Goal: Information Seeking & Learning: Learn about a topic

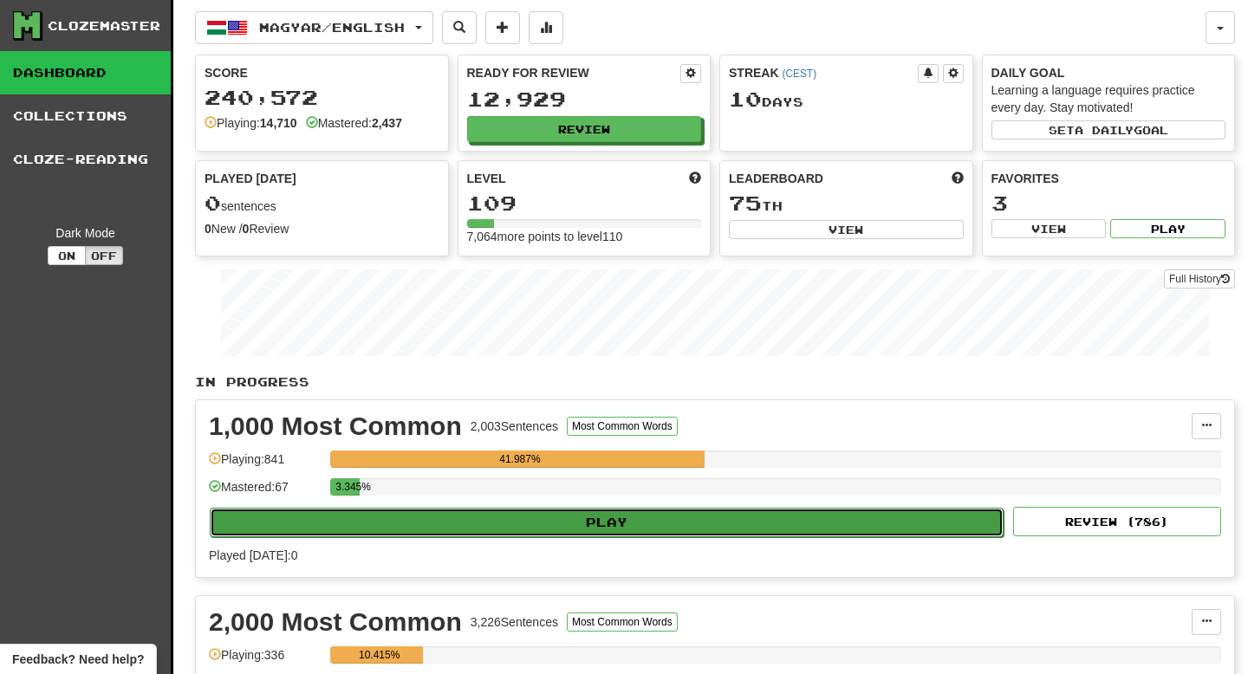
click at [520, 525] on button "Play" at bounding box center [607, 522] width 794 height 29
select select "**"
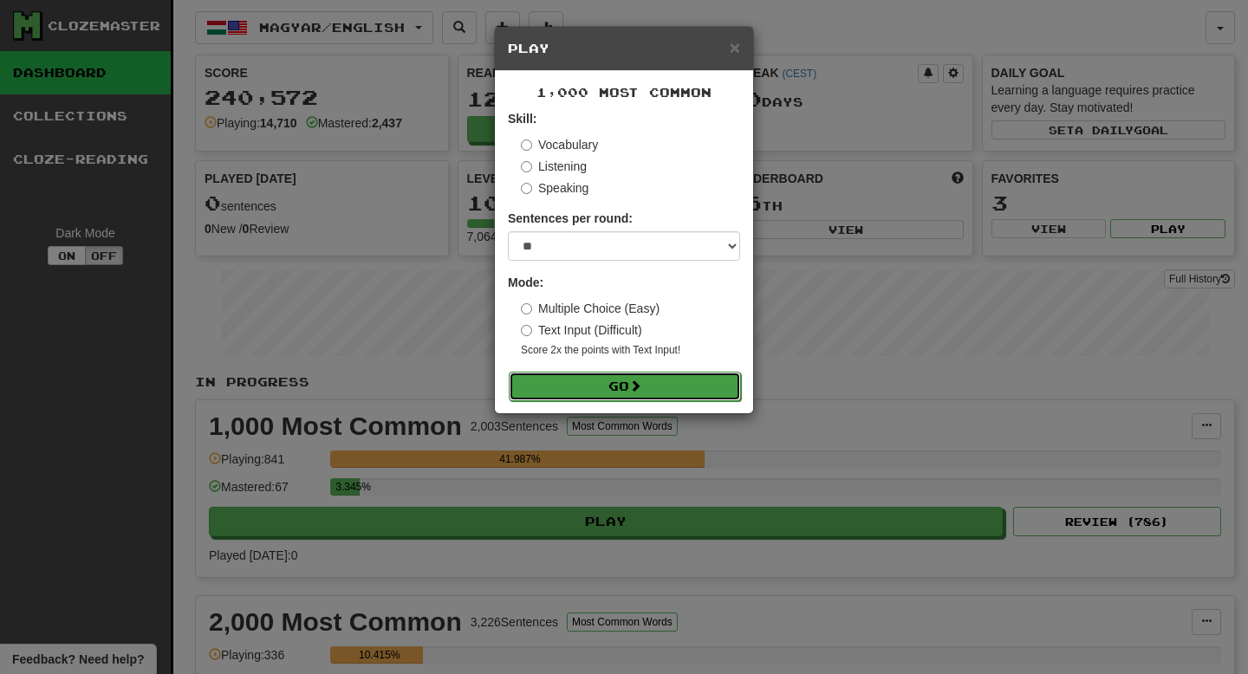
click at [602, 400] on button "Go" at bounding box center [625, 386] width 232 height 29
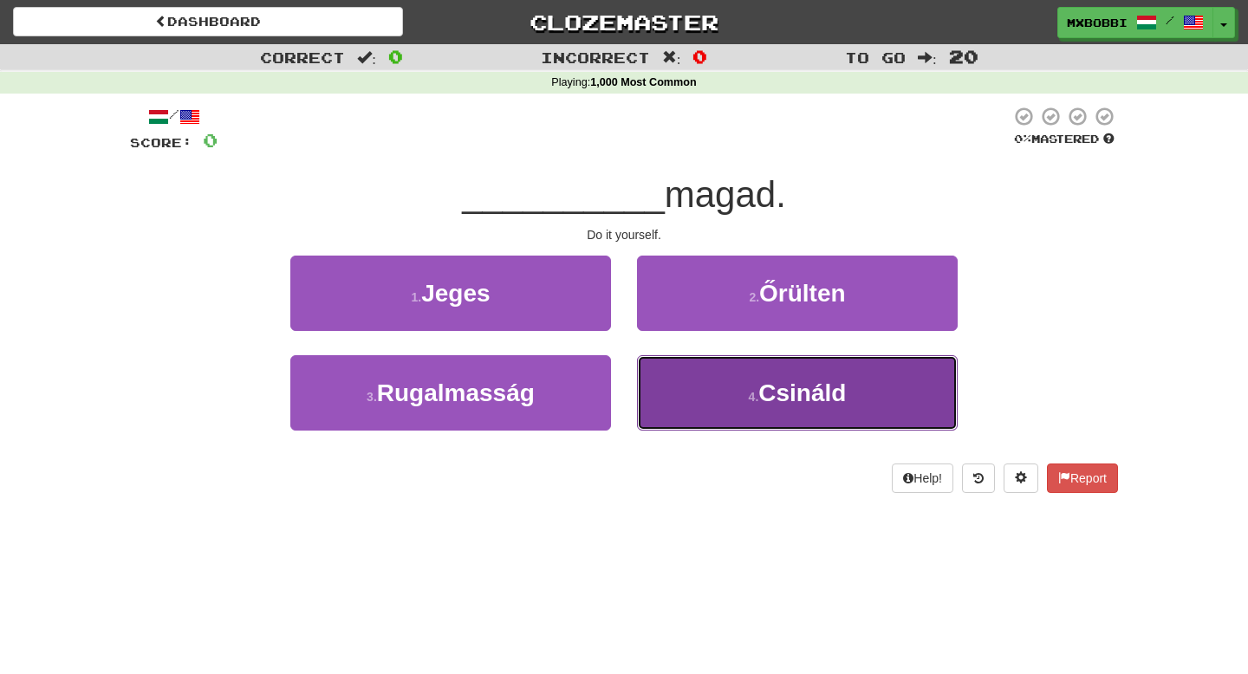
click at [733, 404] on button "4 . Csináld" at bounding box center [797, 392] width 321 height 75
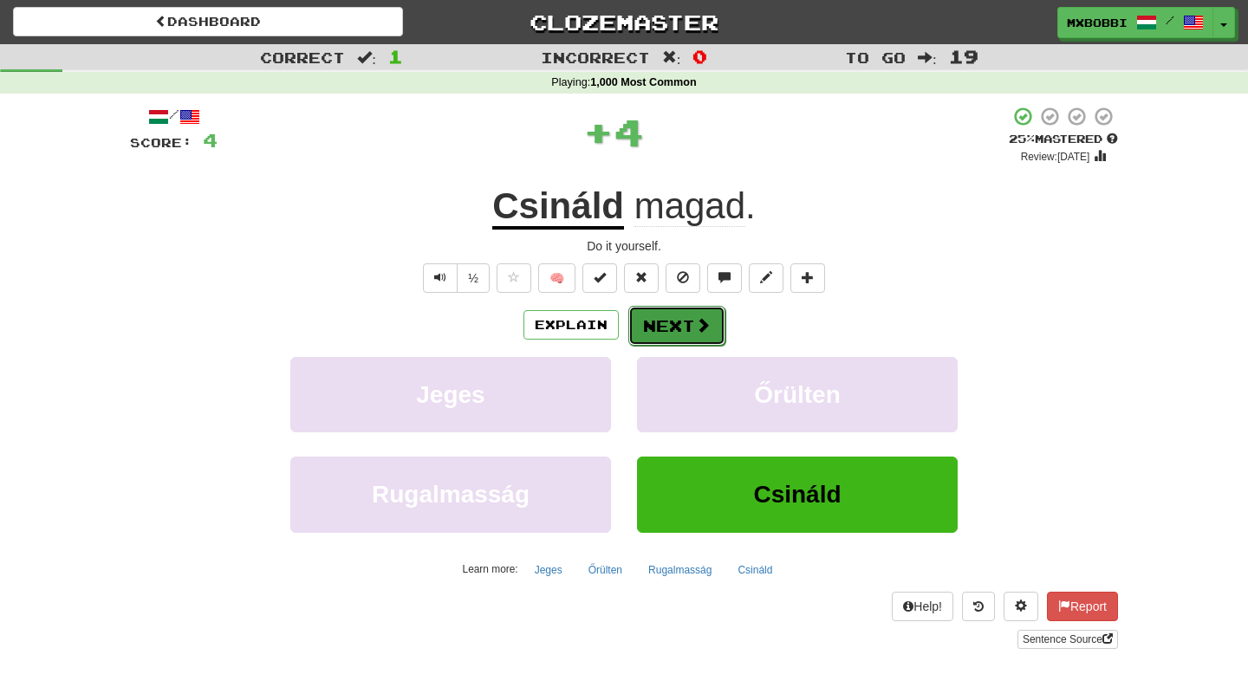
click at [675, 316] on button "Next" at bounding box center [676, 326] width 97 height 40
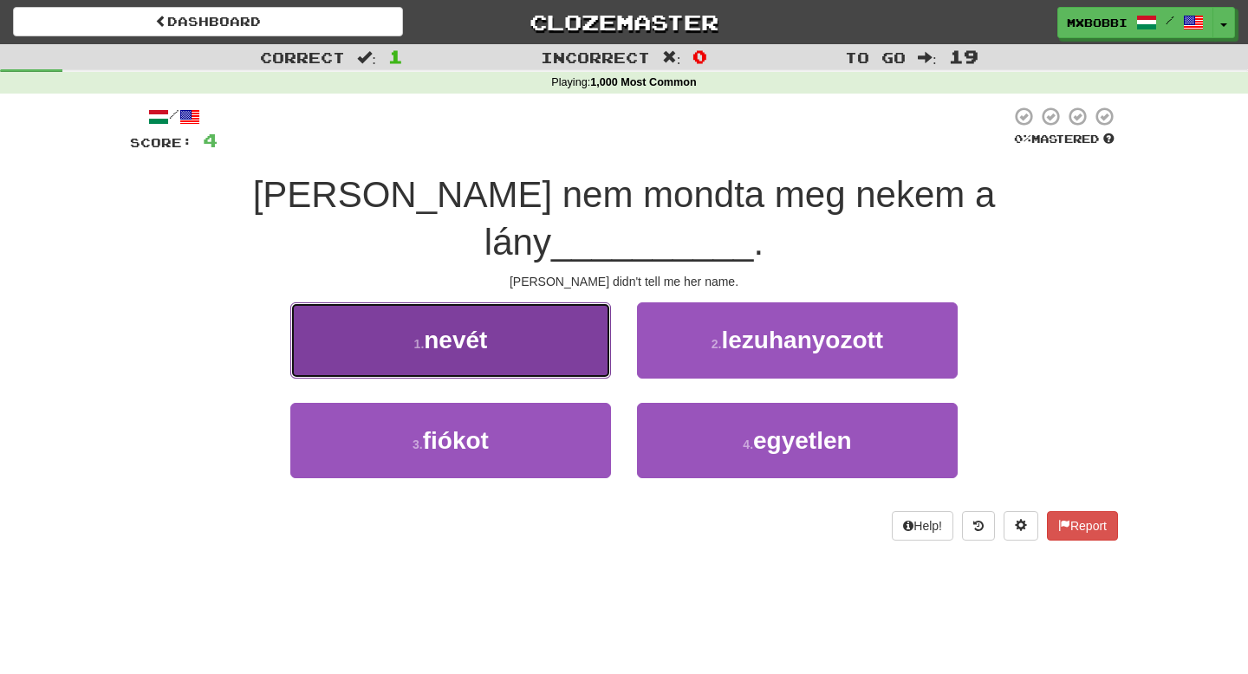
click at [511, 303] on button "1 . nevét" at bounding box center [450, 340] width 321 height 75
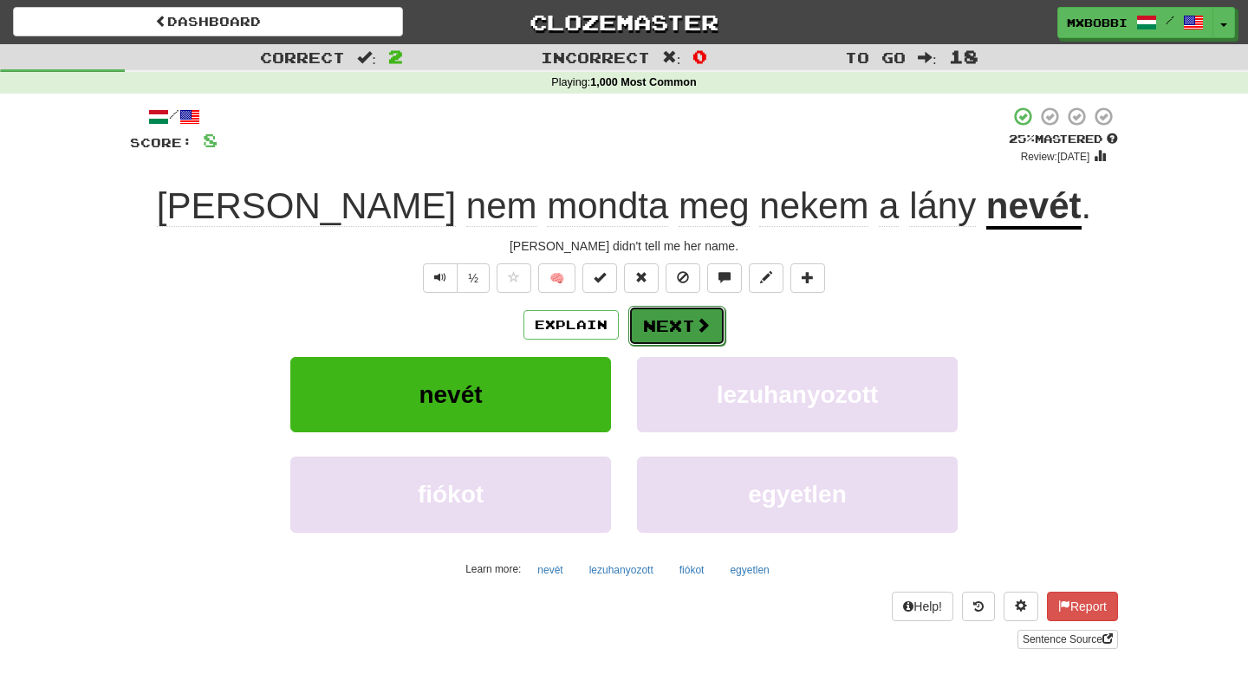
click at [695, 324] on span at bounding box center [703, 325] width 16 height 16
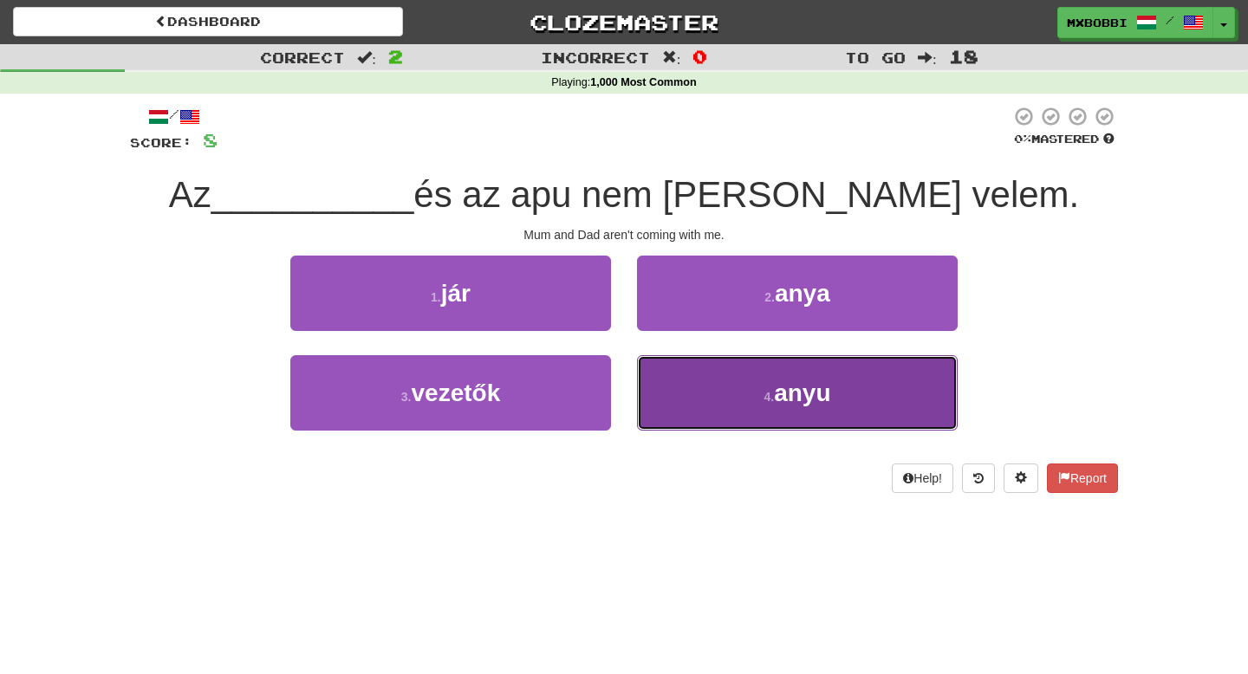
click at [754, 405] on button "4 . anyu" at bounding box center [797, 392] width 321 height 75
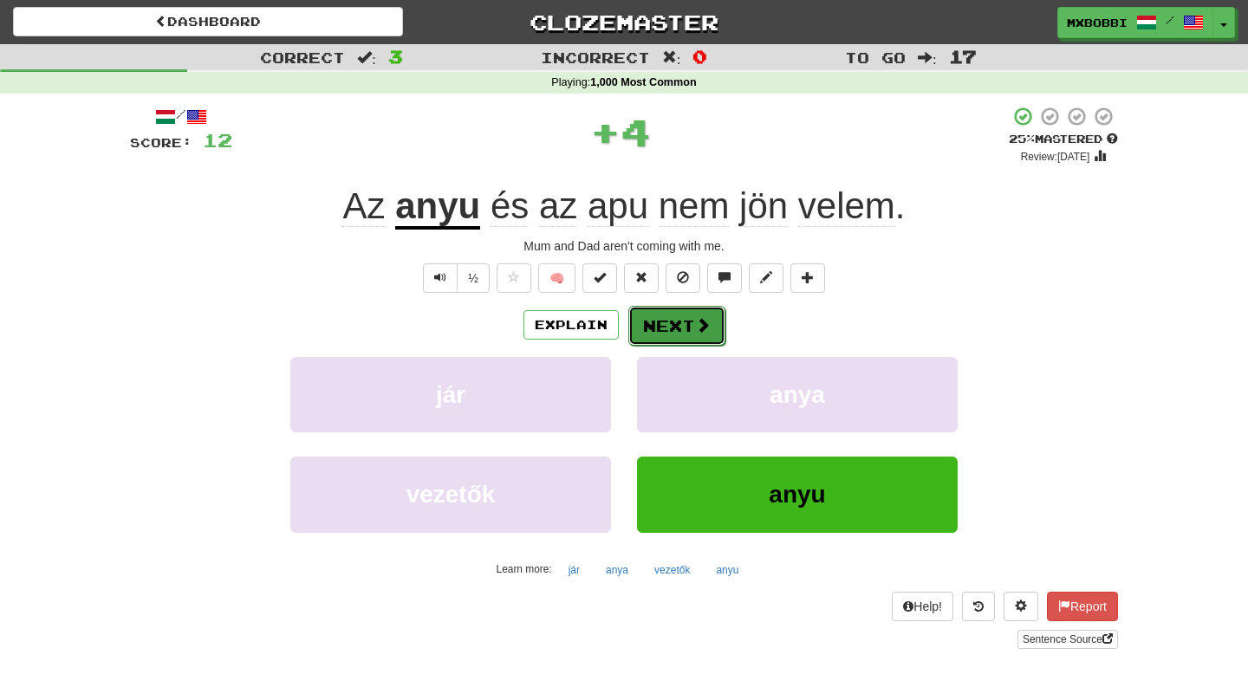
click at [691, 327] on button "Next" at bounding box center [676, 326] width 97 height 40
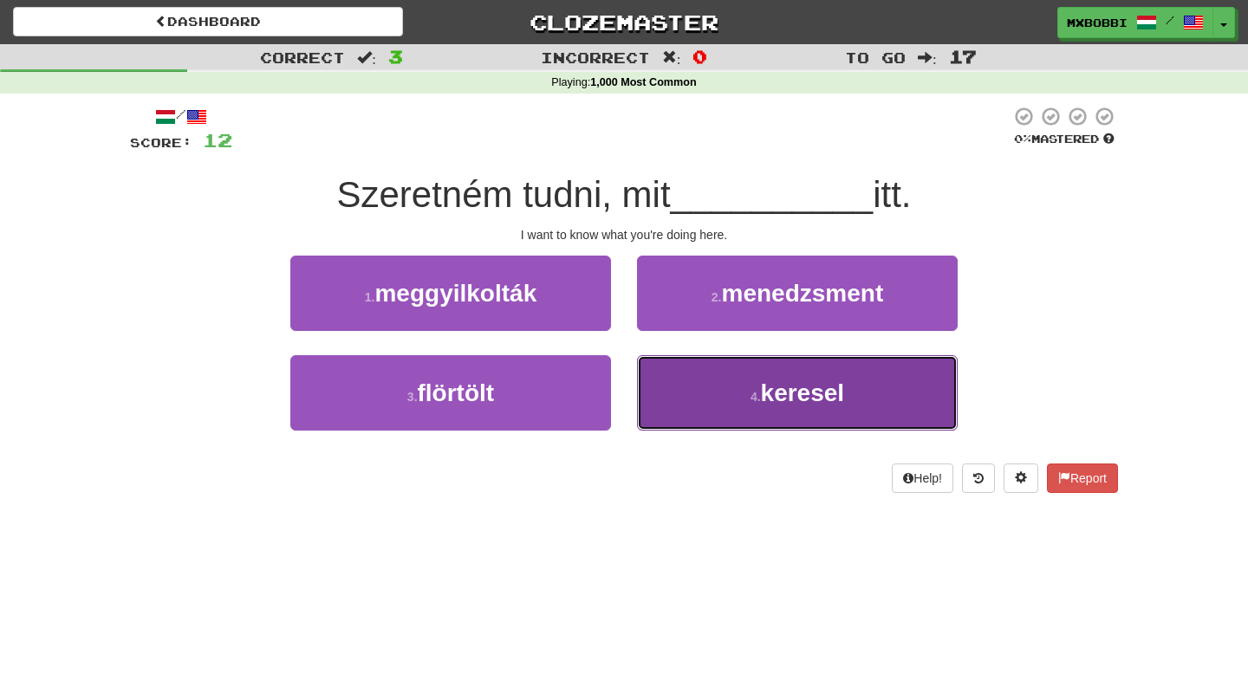
click at [739, 395] on button "4 . [GEOGRAPHIC_DATA]" at bounding box center [797, 392] width 321 height 75
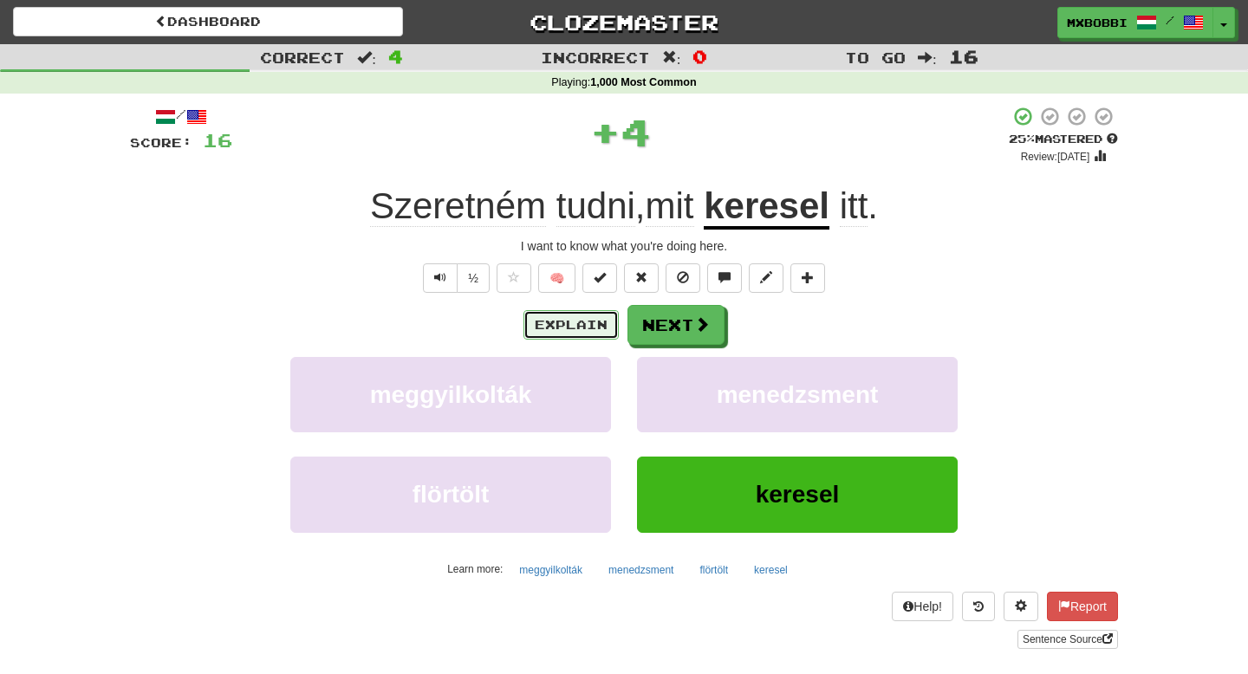
click at [561, 321] on button "Explain" at bounding box center [571, 324] width 95 height 29
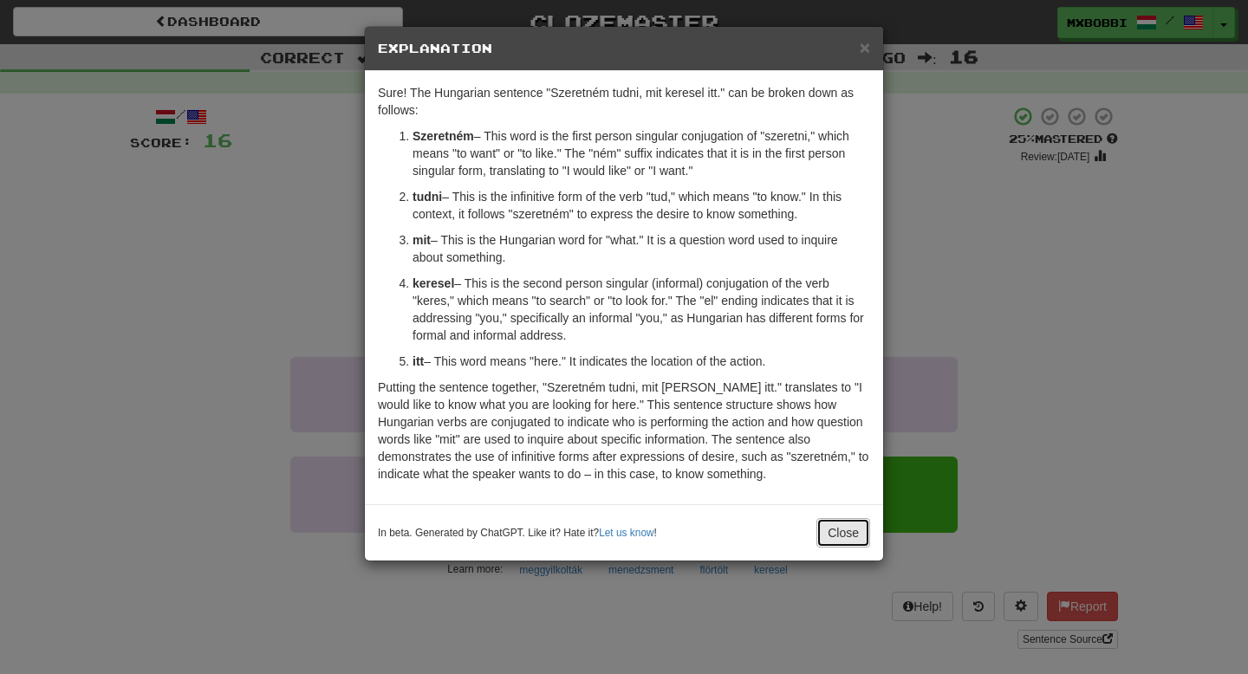
click at [859, 534] on button "Close" at bounding box center [844, 532] width 54 height 29
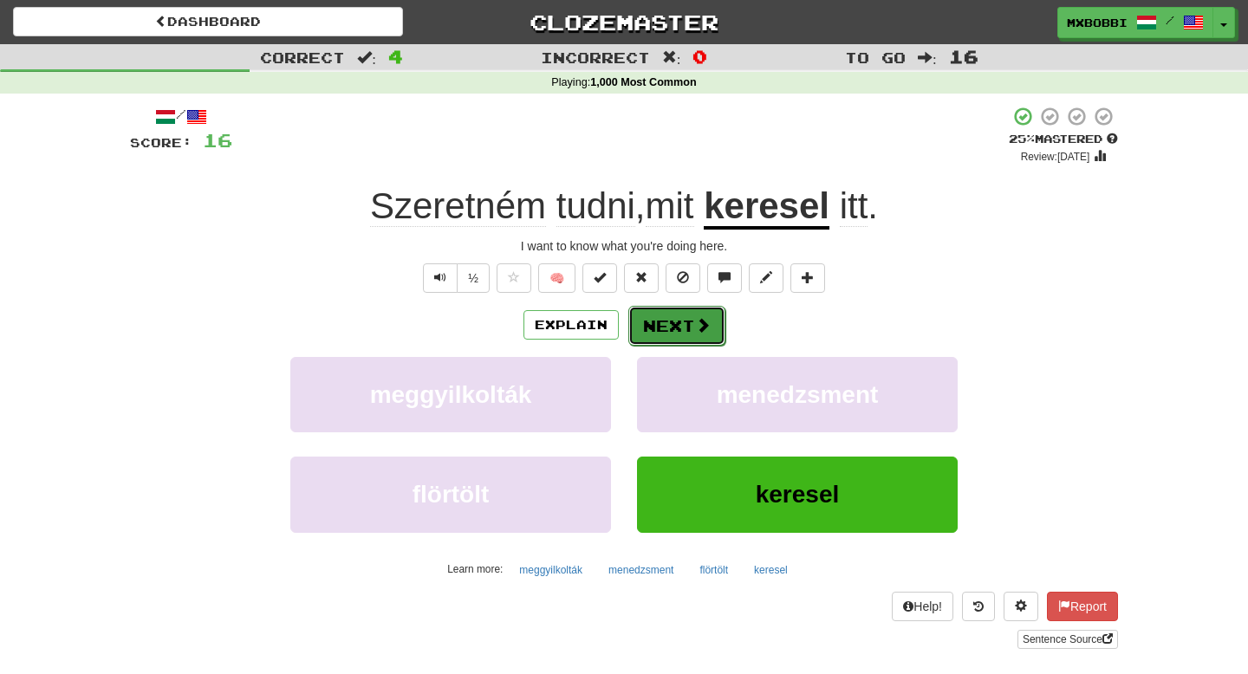
click at [681, 323] on button "Next" at bounding box center [676, 326] width 97 height 40
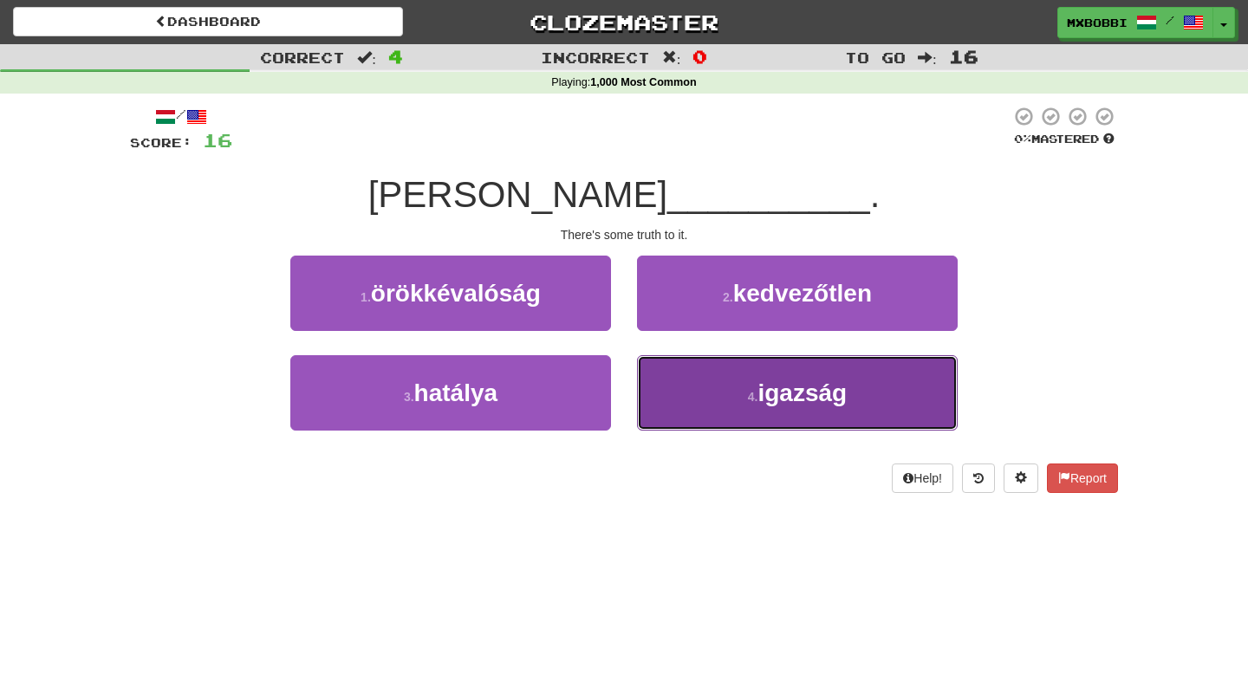
click at [695, 395] on button "4 . igazság" at bounding box center [797, 392] width 321 height 75
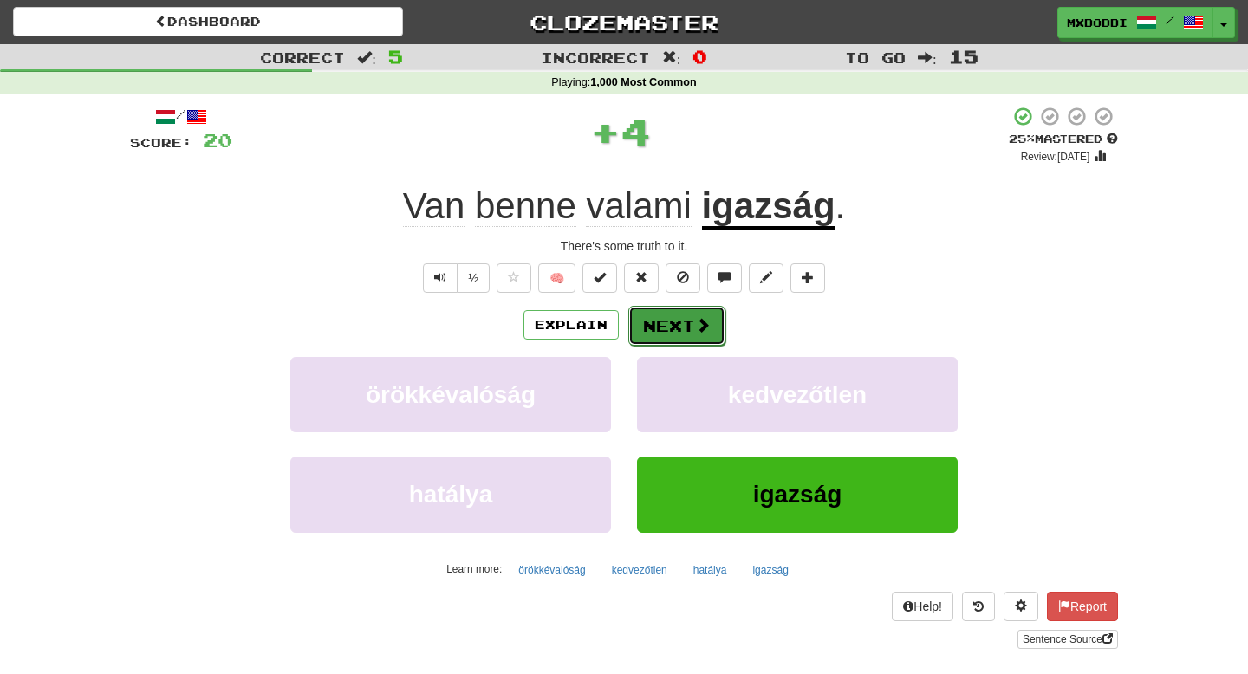
click at [662, 322] on button "Next" at bounding box center [676, 326] width 97 height 40
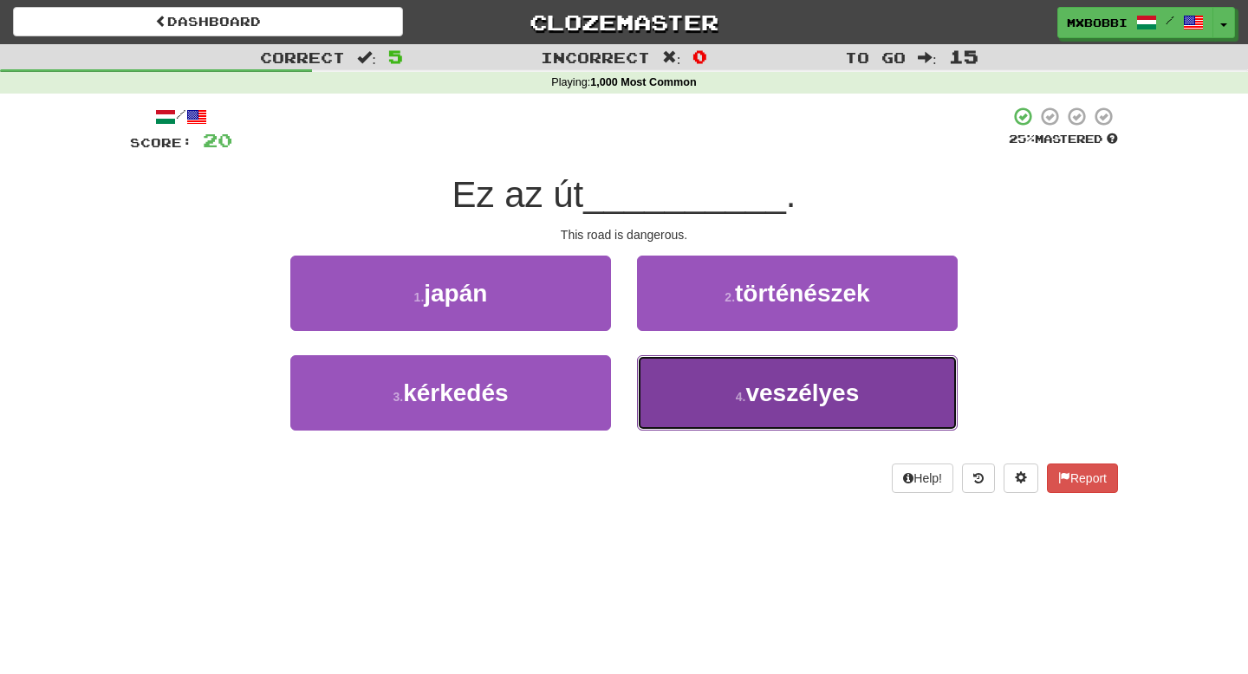
click at [713, 411] on button "4 . veszélyes" at bounding box center [797, 392] width 321 height 75
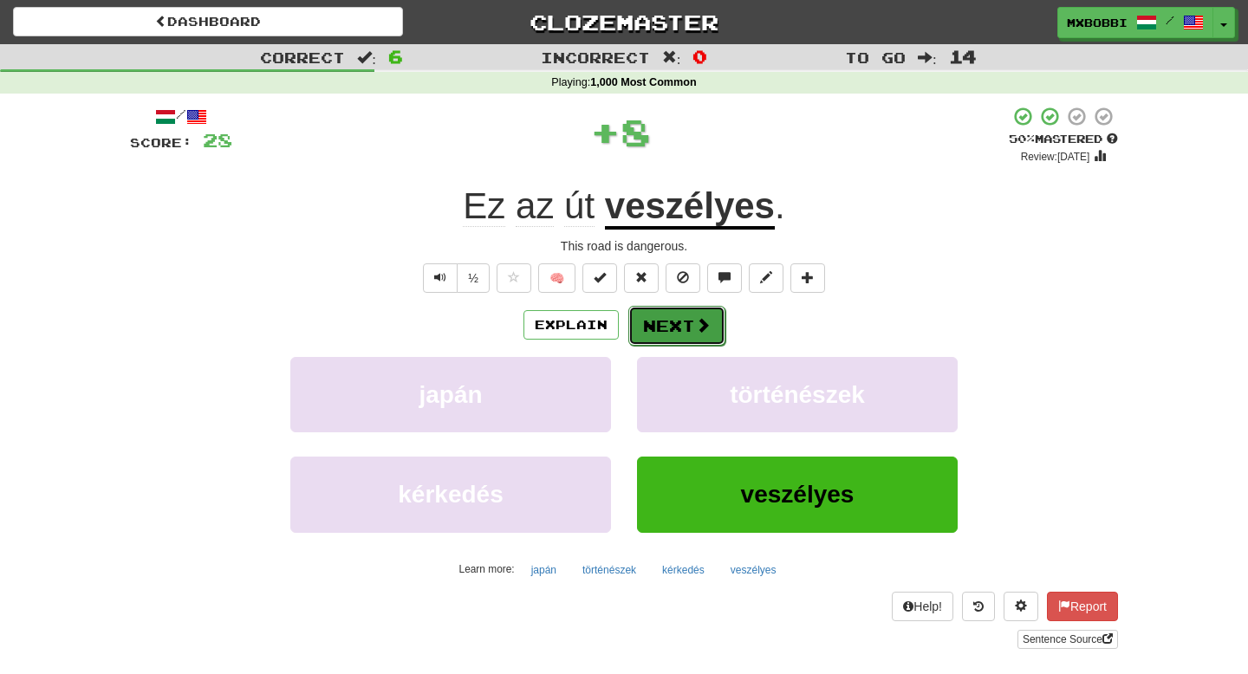
click at [675, 337] on button "Next" at bounding box center [676, 326] width 97 height 40
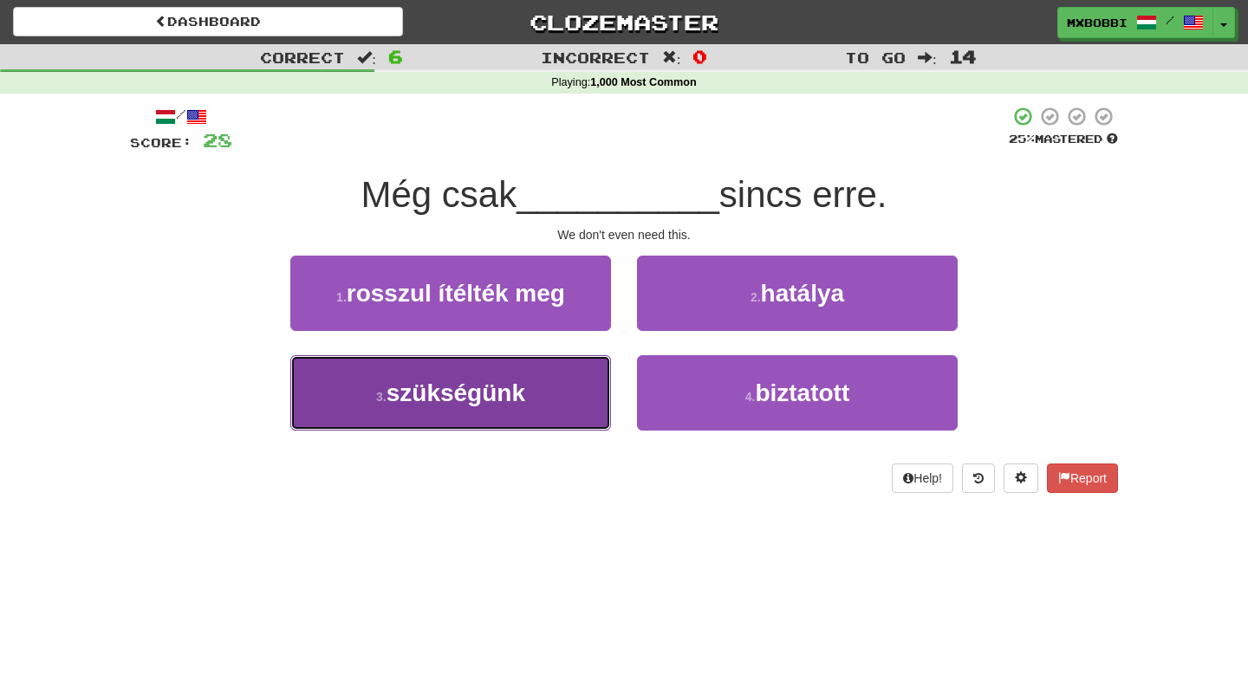
click at [480, 408] on button "3 . szükségünk" at bounding box center [450, 392] width 321 height 75
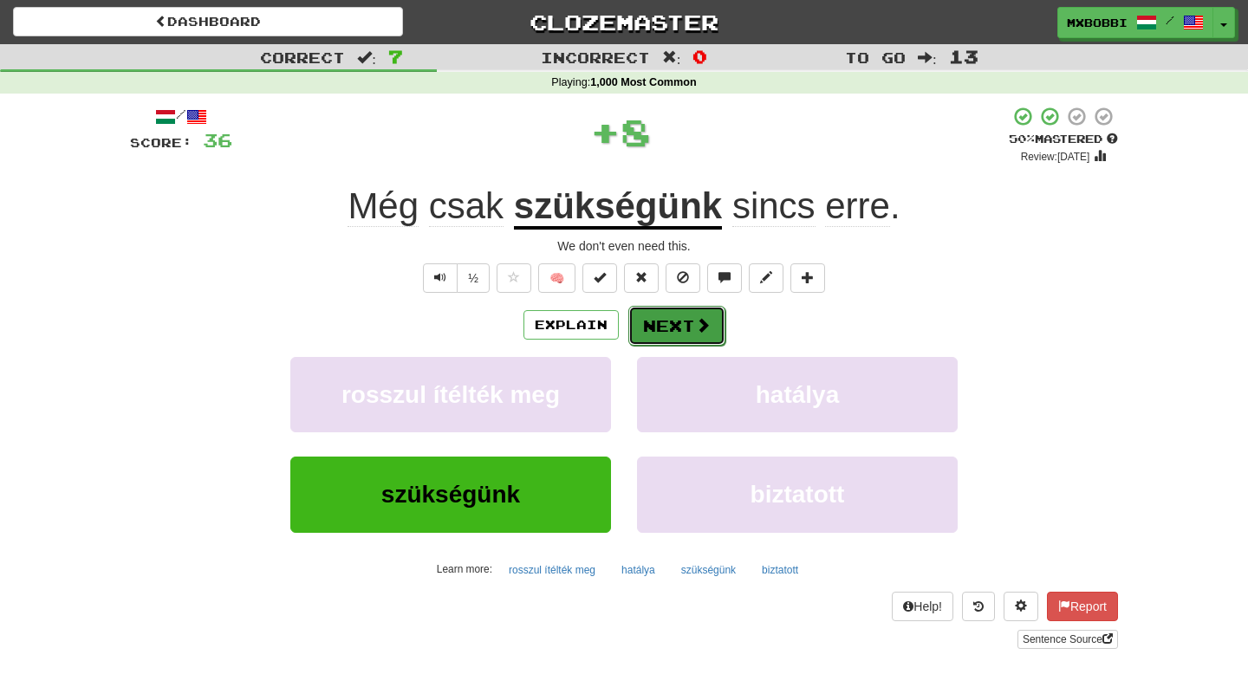
click at [661, 319] on button "Next" at bounding box center [676, 326] width 97 height 40
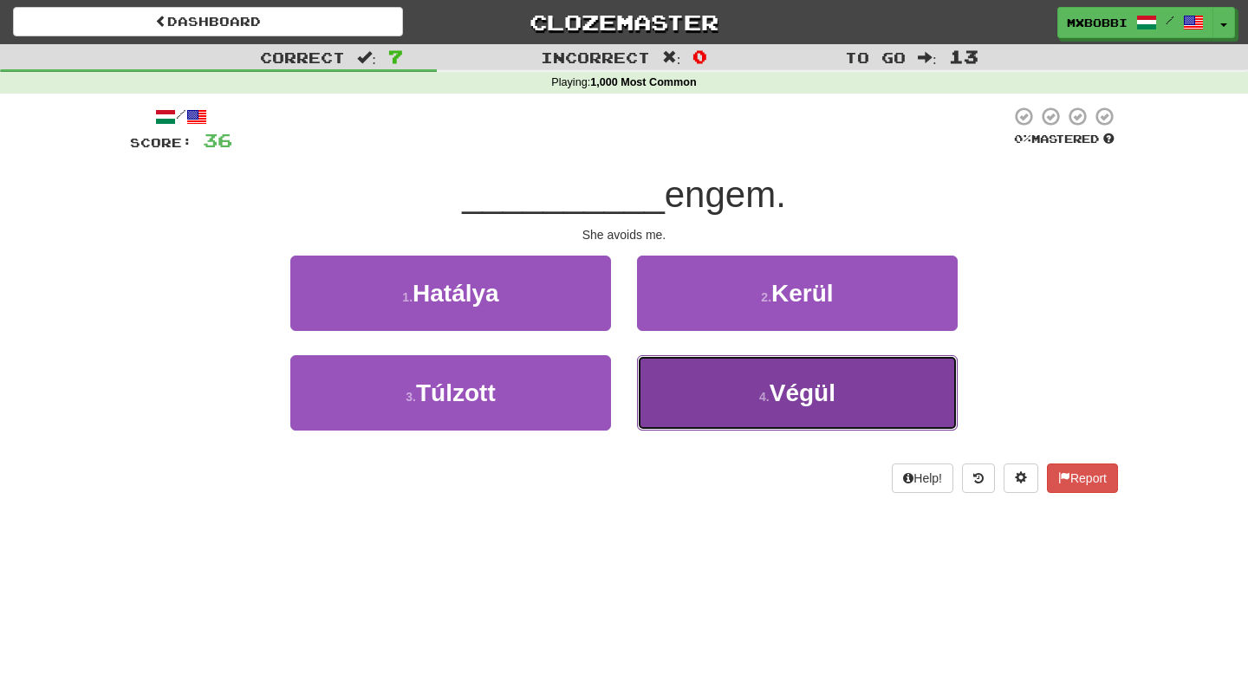
click at [675, 405] on button "4 . Végül" at bounding box center [797, 392] width 321 height 75
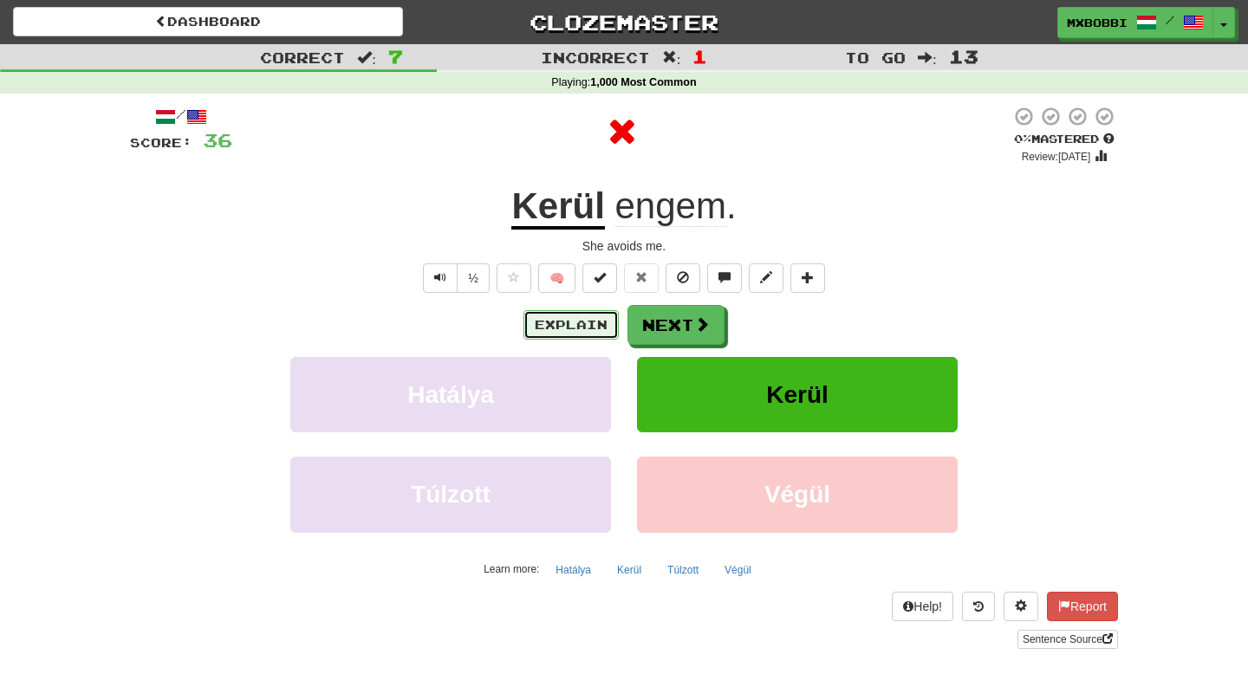
click at [556, 328] on button "Explain" at bounding box center [571, 324] width 95 height 29
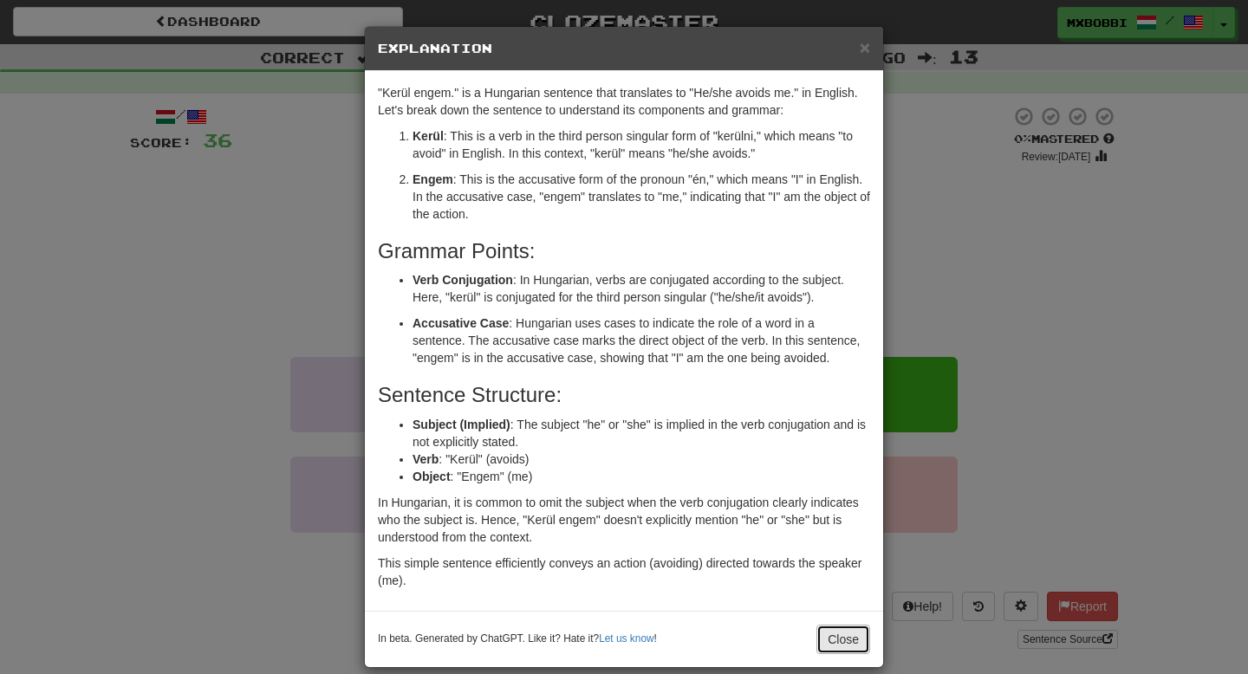
click at [837, 644] on button "Close" at bounding box center [844, 639] width 54 height 29
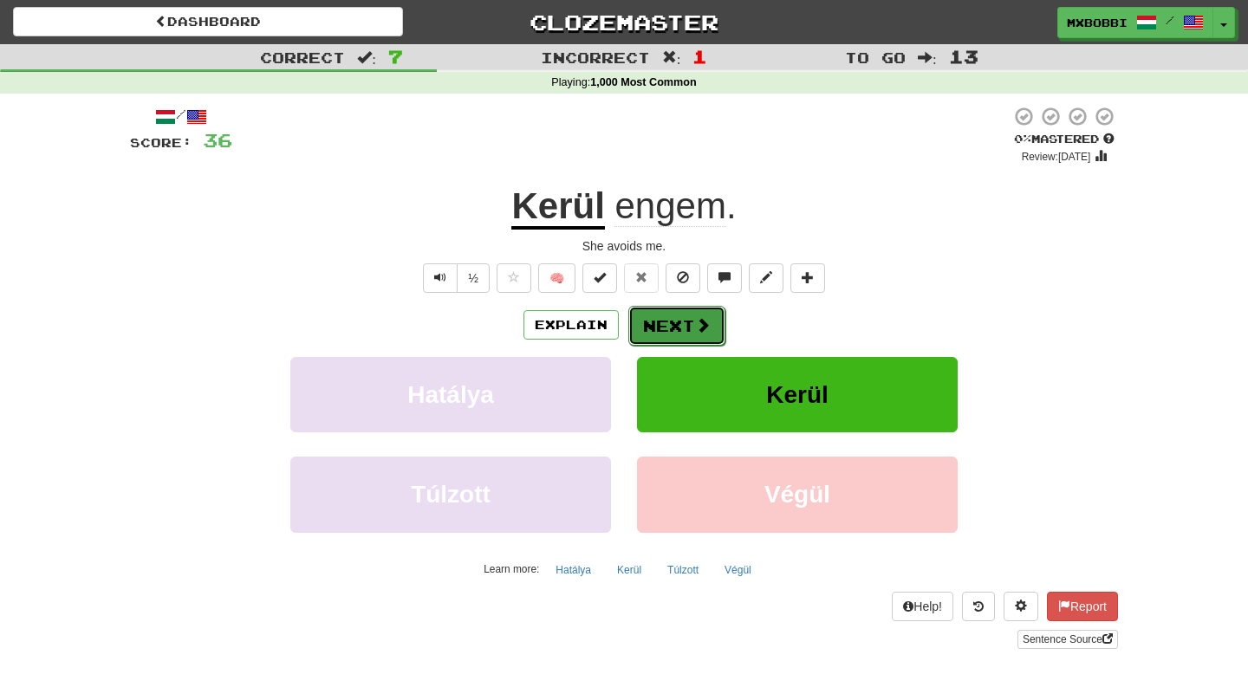
click at [681, 325] on button "Next" at bounding box center [676, 326] width 97 height 40
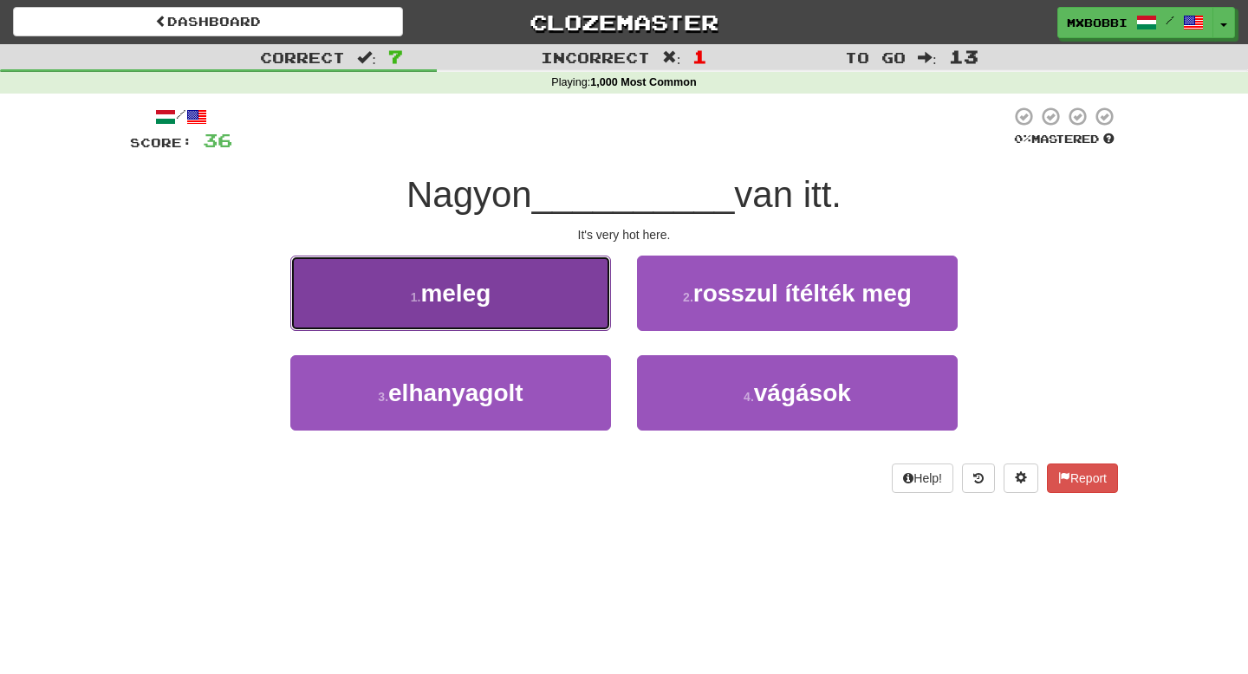
click at [552, 285] on button "1 . meleg" at bounding box center [450, 293] width 321 height 75
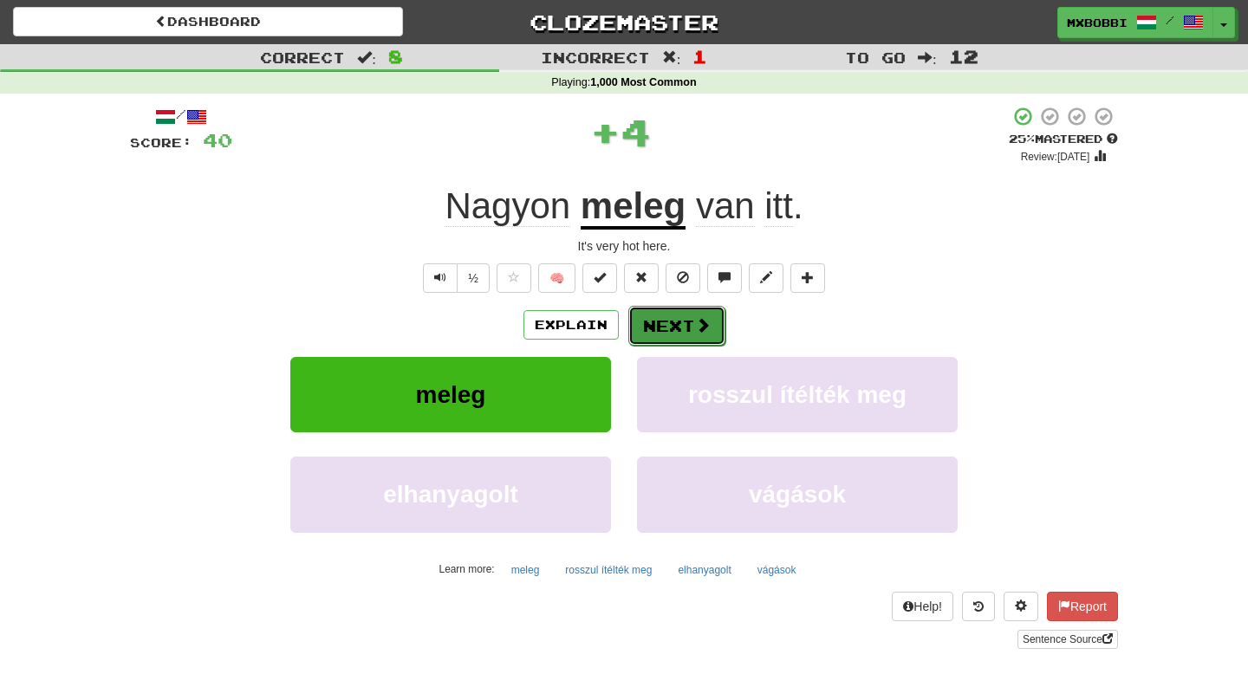
click at [699, 329] on span at bounding box center [703, 325] width 16 height 16
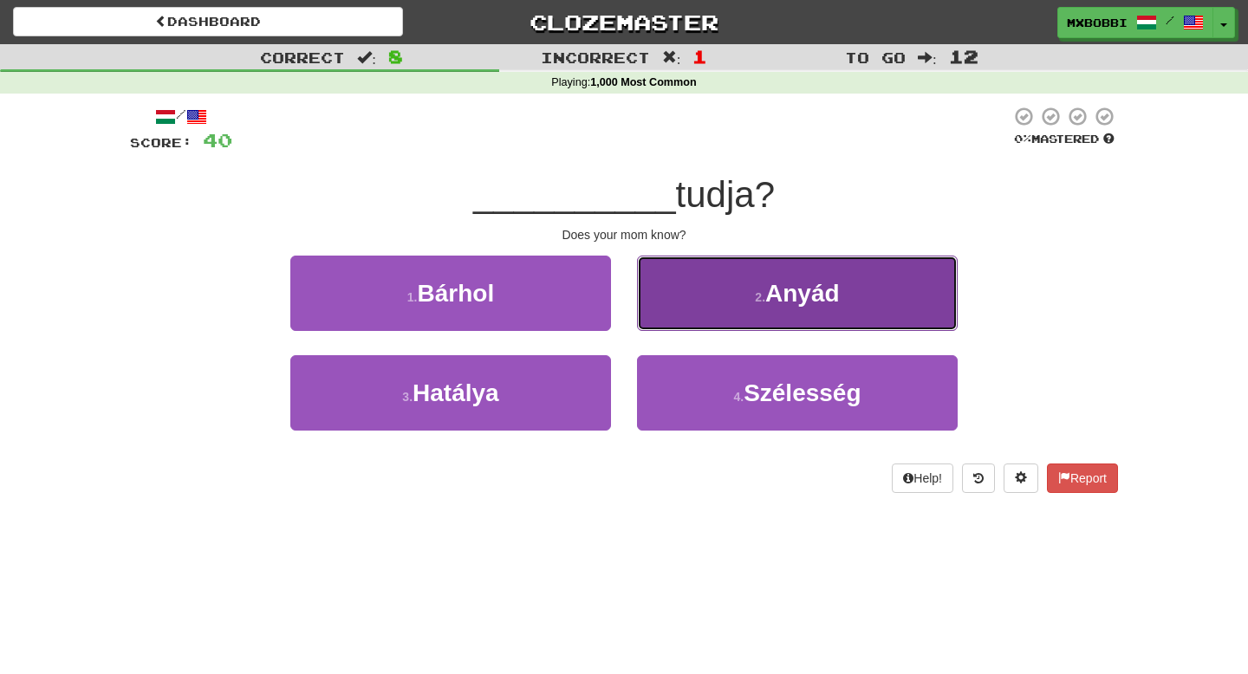
click at [706, 306] on button "2 . Anyád" at bounding box center [797, 293] width 321 height 75
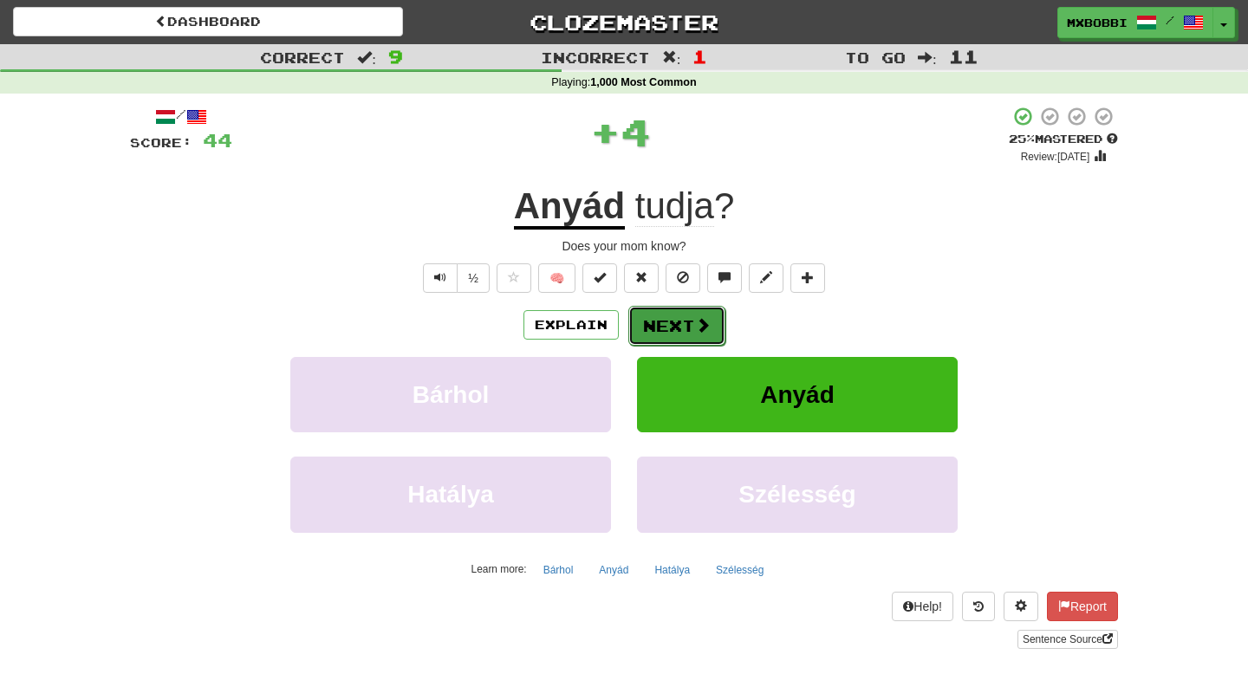
click at [688, 316] on button "Next" at bounding box center [676, 326] width 97 height 40
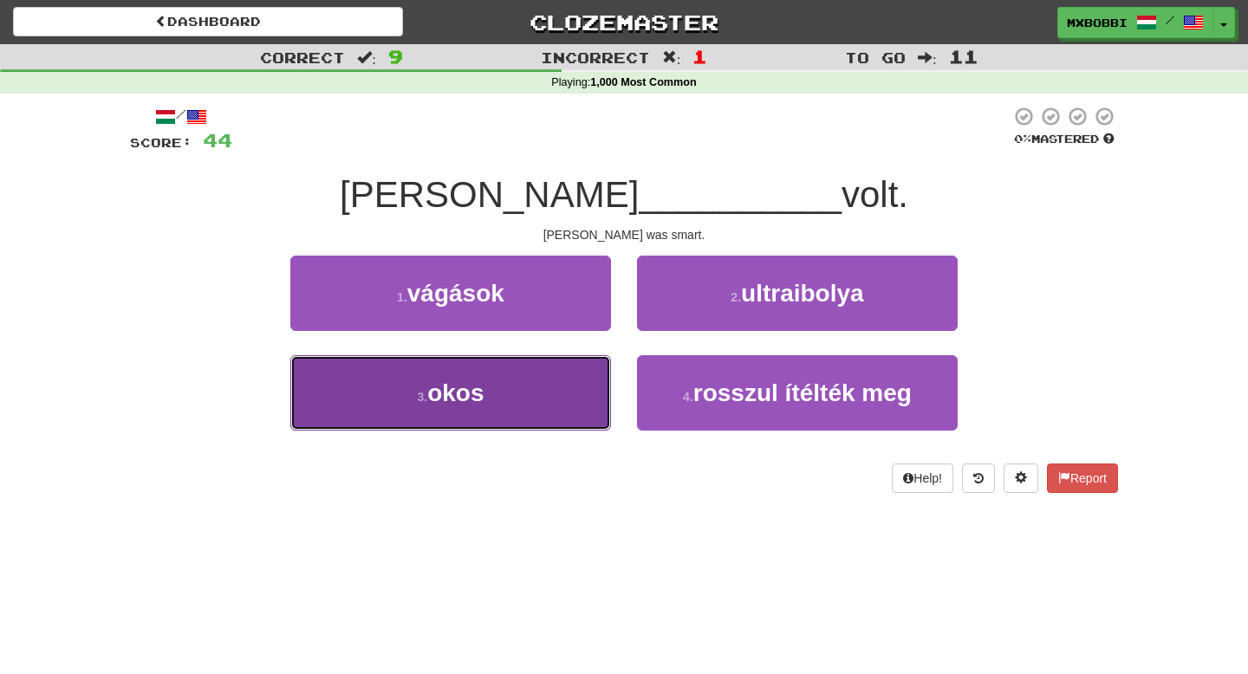
click at [554, 381] on button "3 . okos" at bounding box center [450, 392] width 321 height 75
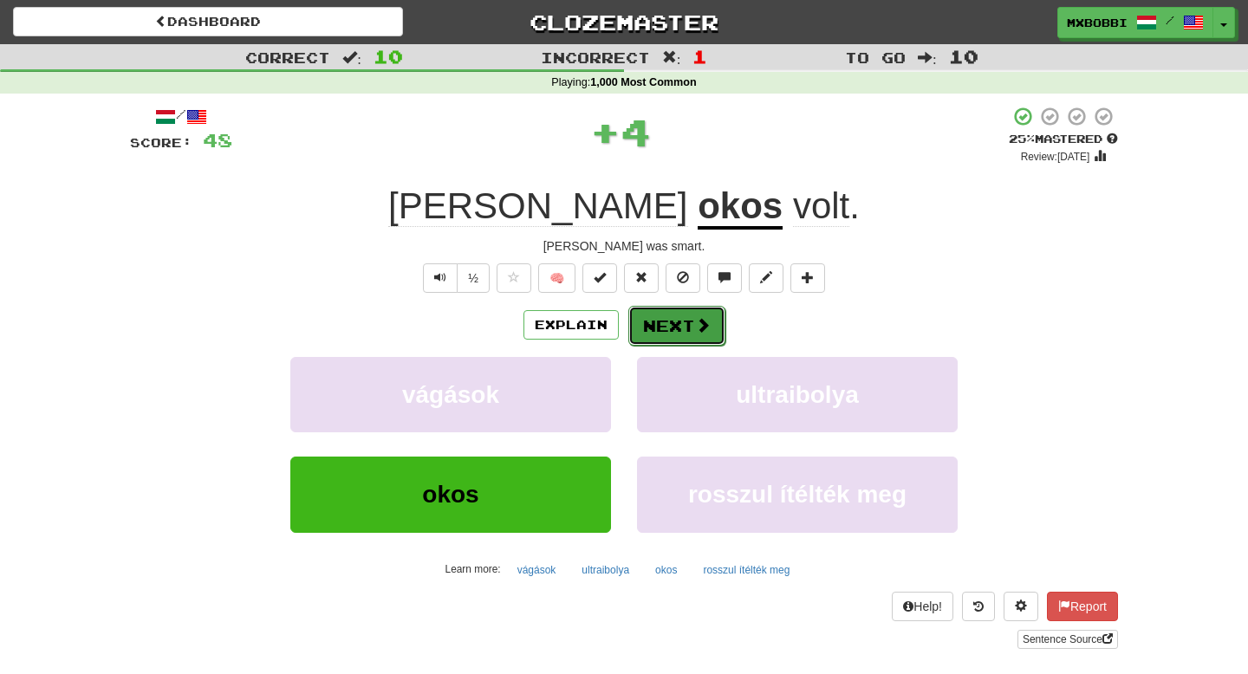
click at [691, 323] on button "Next" at bounding box center [676, 326] width 97 height 40
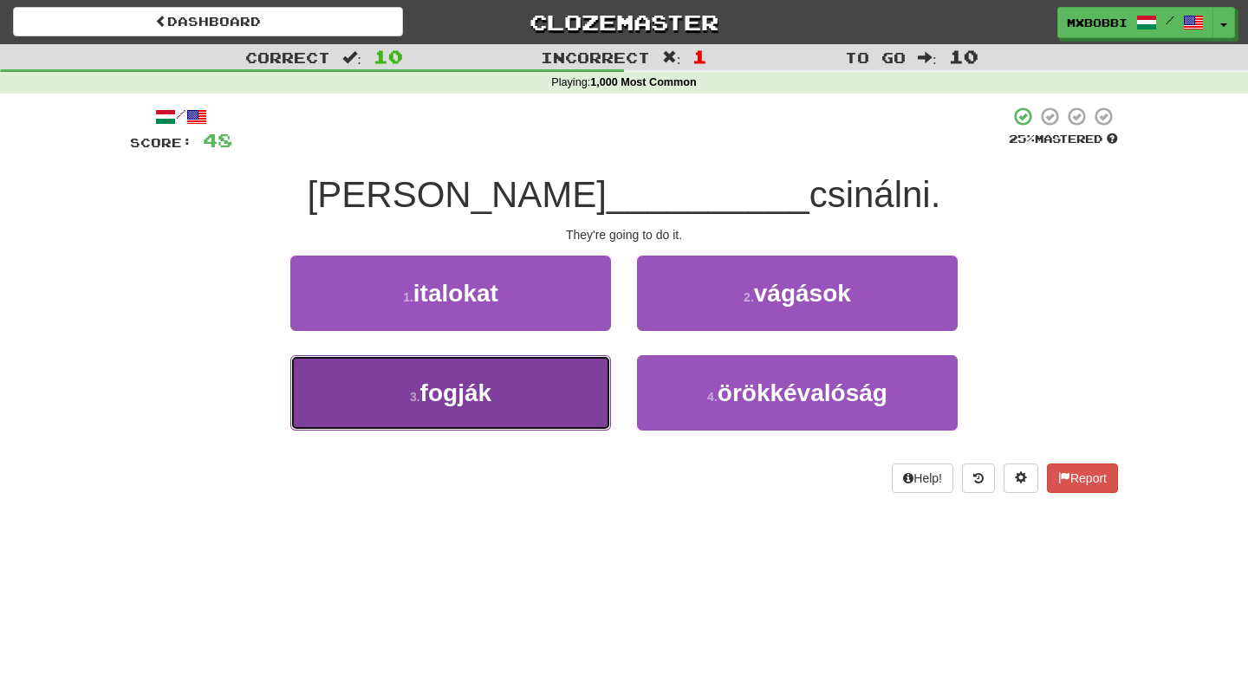
click at [569, 390] on button "3 . fogják" at bounding box center [450, 392] width 321 height 75
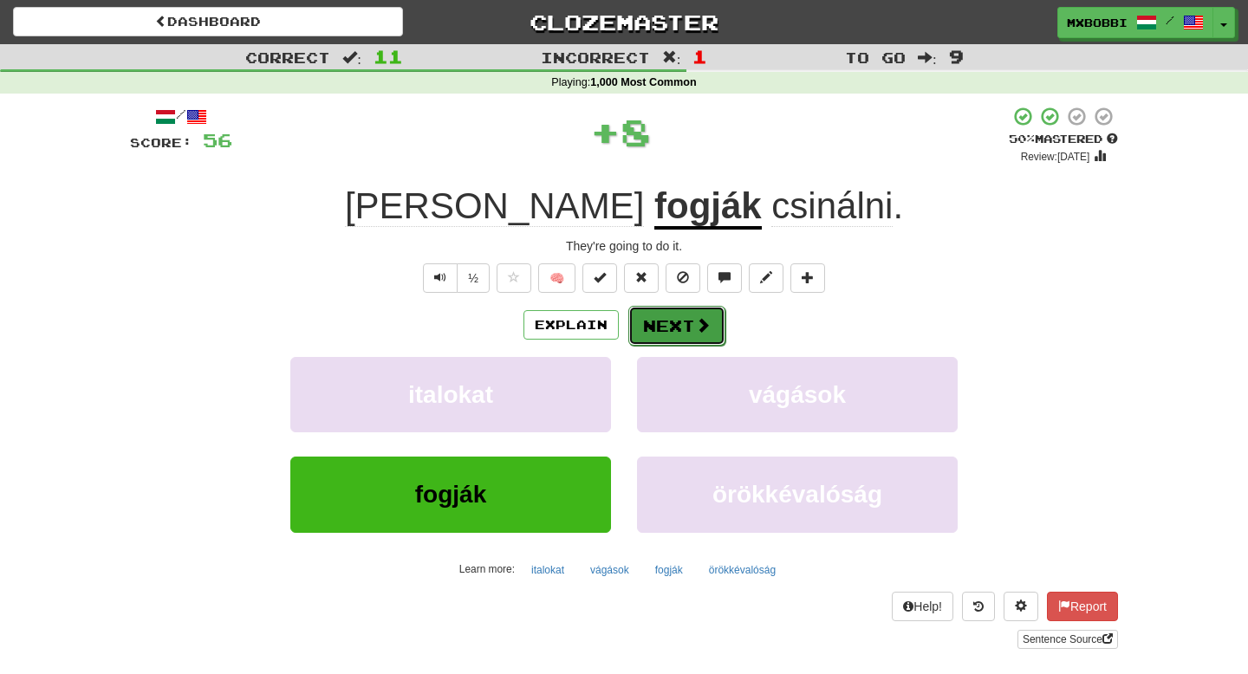
click at [682, 332] on button "Next" at bounding box center [676, 326] width 97 height 40
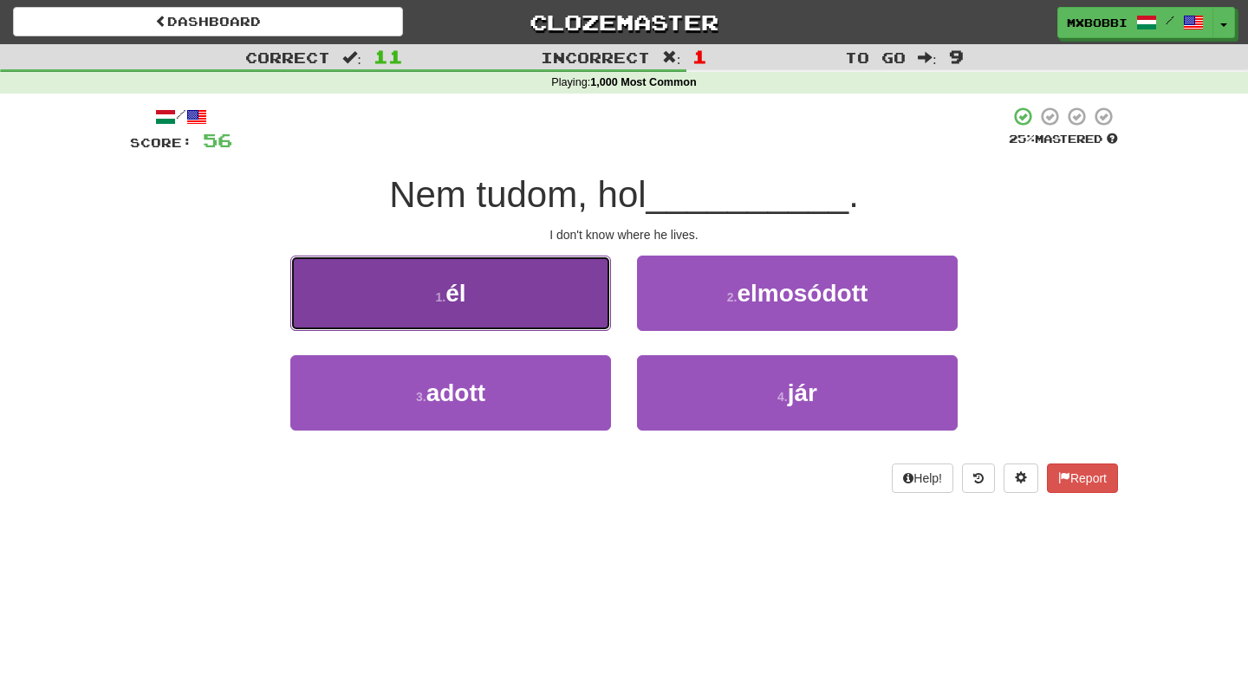
click at [520, 313] on button "1 . él" at bounding box center [450, 293] width 321 height 75
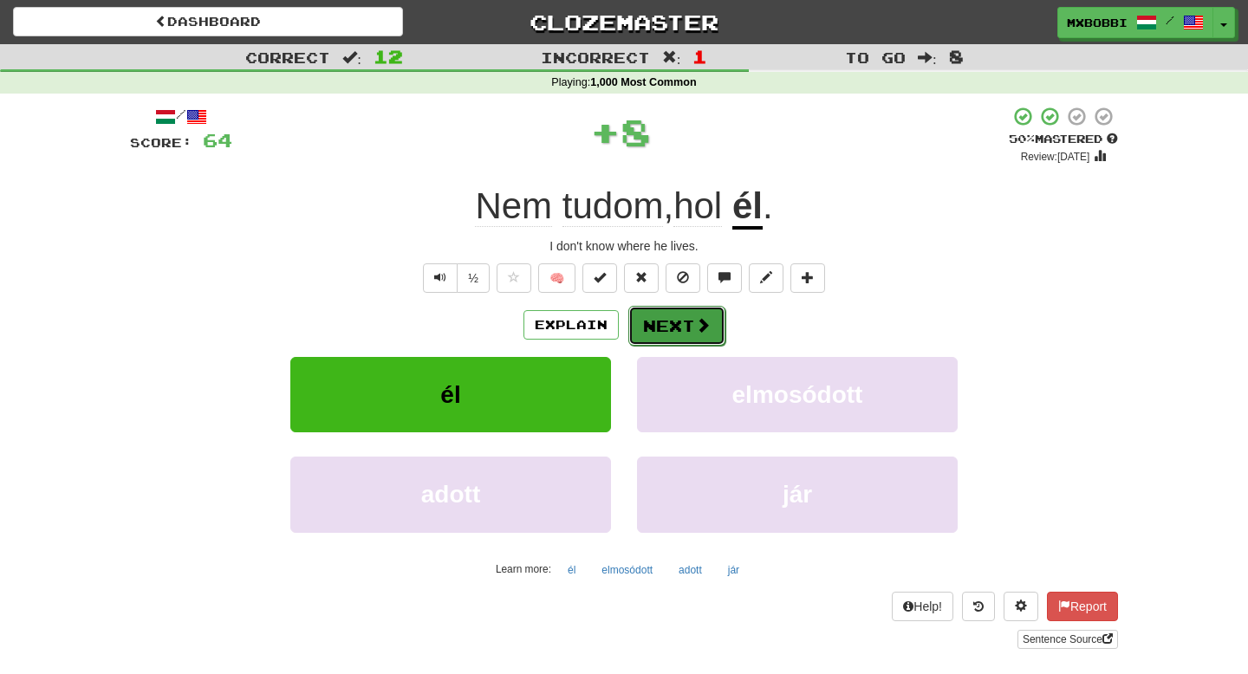
click at [681, 325] on button "Next" at bounding box center [676, 326] width 97 height 40
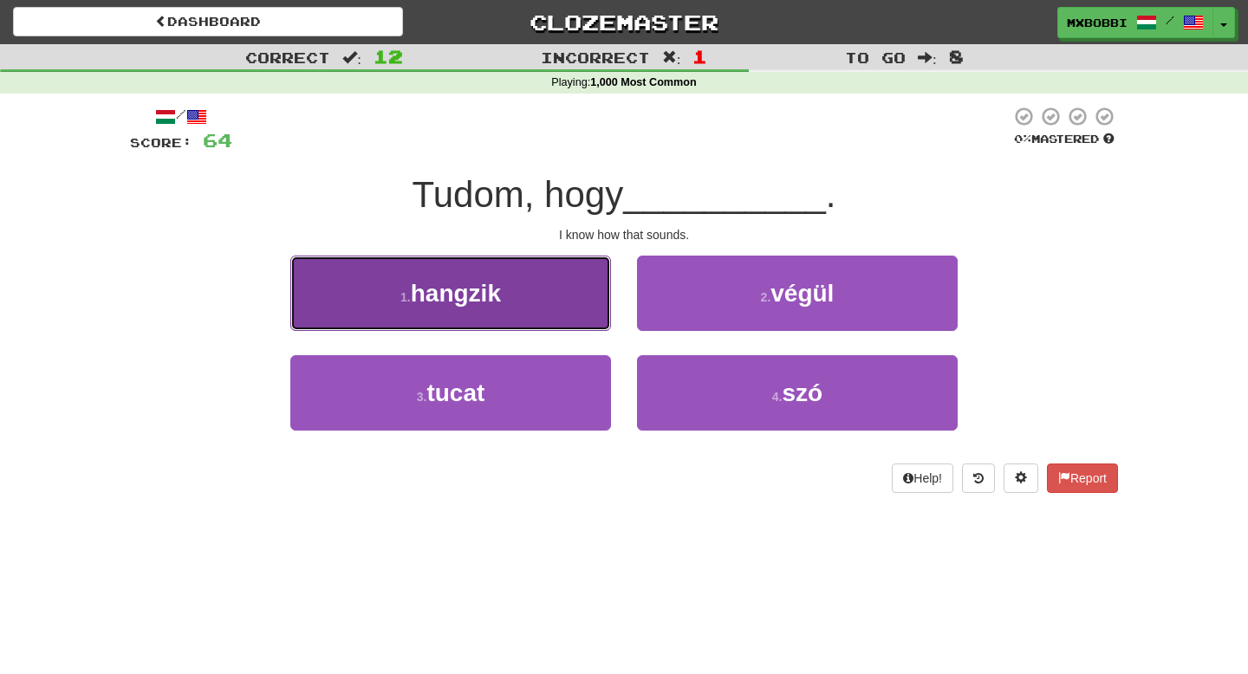
click at [521, 306] on button "1 . hangzik" at bounding box center [450, 293] width 321 height 75
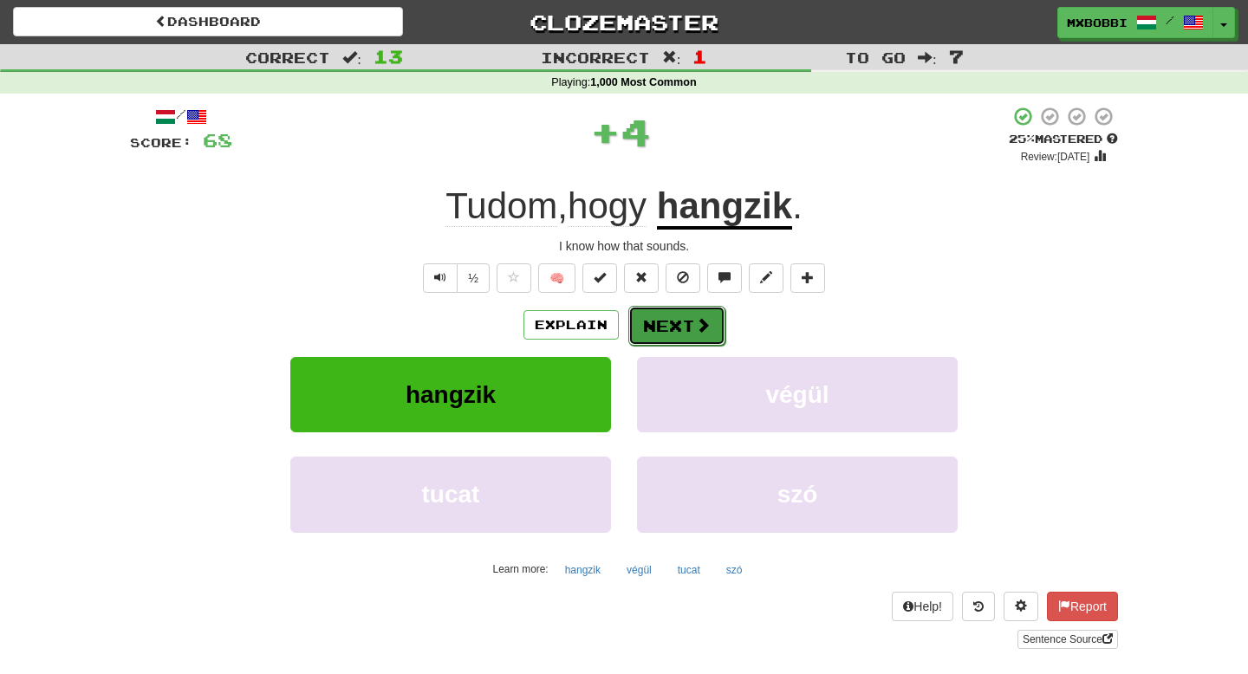
click at [681, 325] on button "Next" at bounding box center [676, 326] width 97 height 40
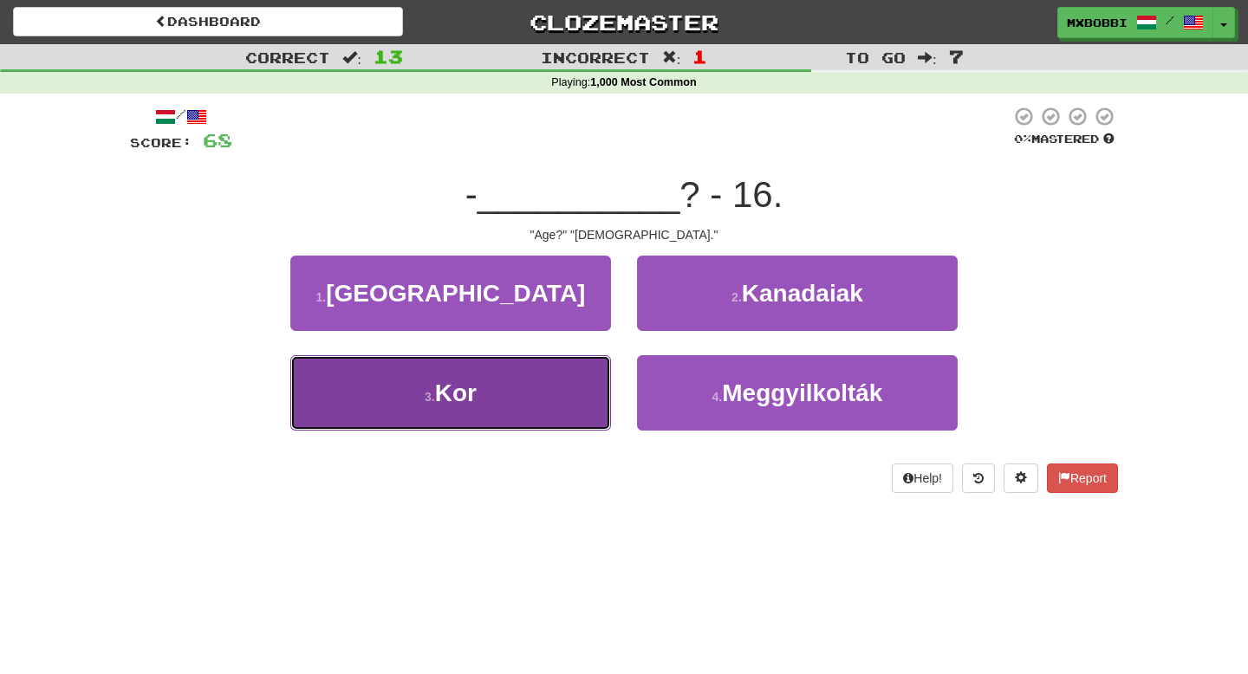
click at [504, 398] on button "3 . Kor" at bounding box center [450, 392] width 321 height 75
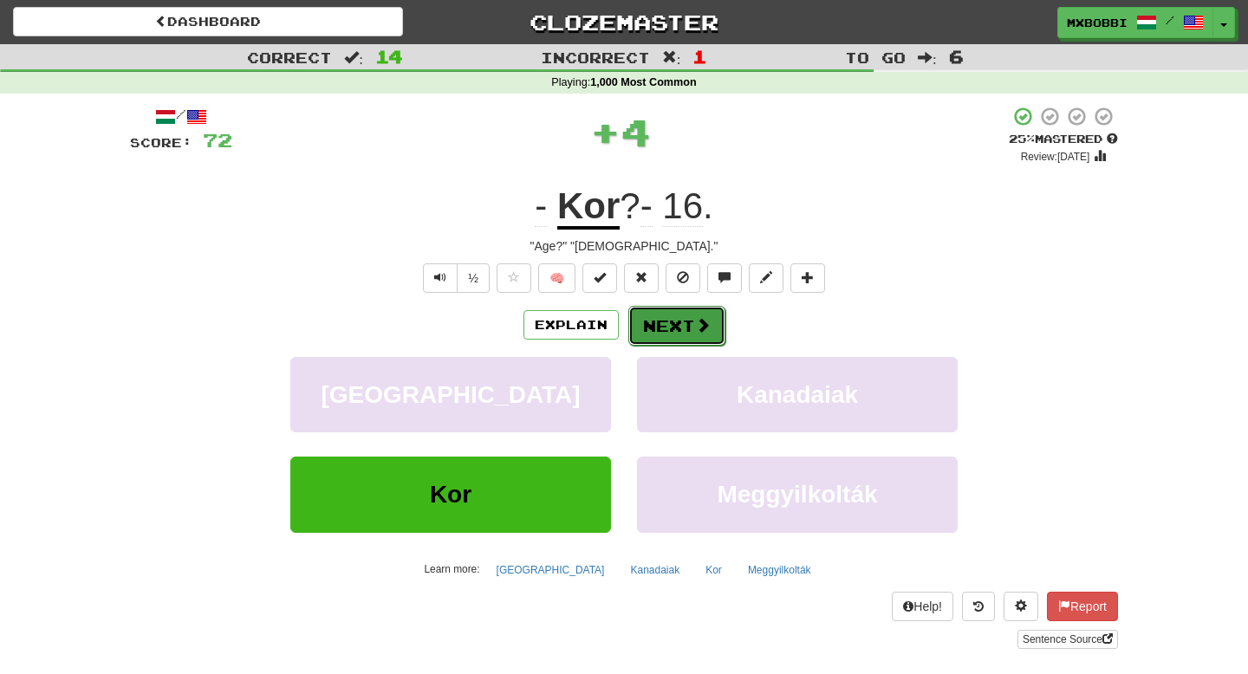
click at [684, 333] on button "Next" at bounding box center [676, 326] width 97 height 40
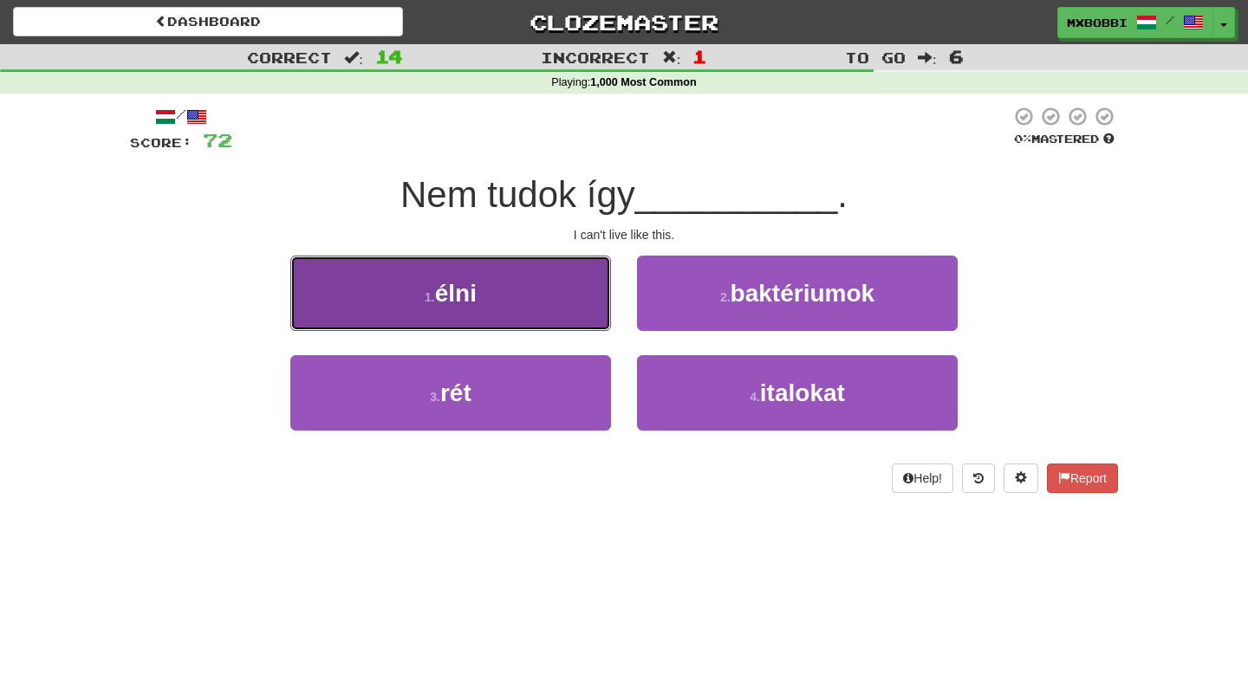
click at [550, 313] on button "1 . élni" at bounding box center [450, 293] width 321 height 75
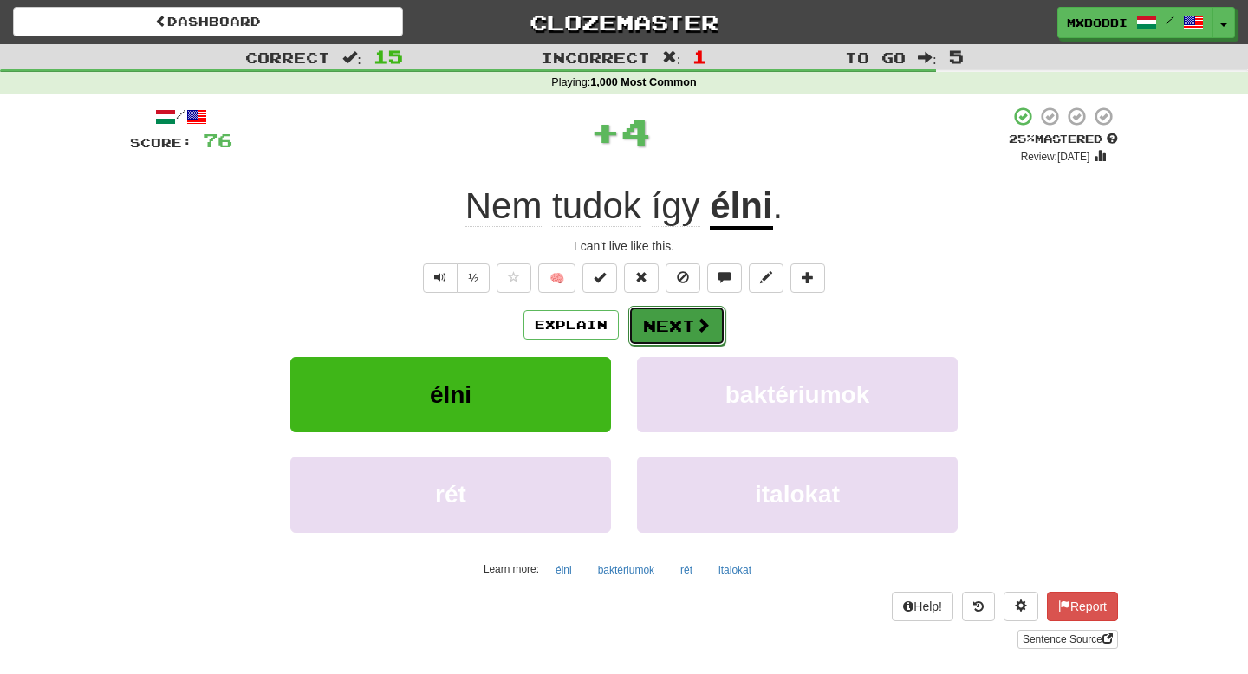
click at [697, 322] on span at bounding box center [703, 325] width 16 height 16
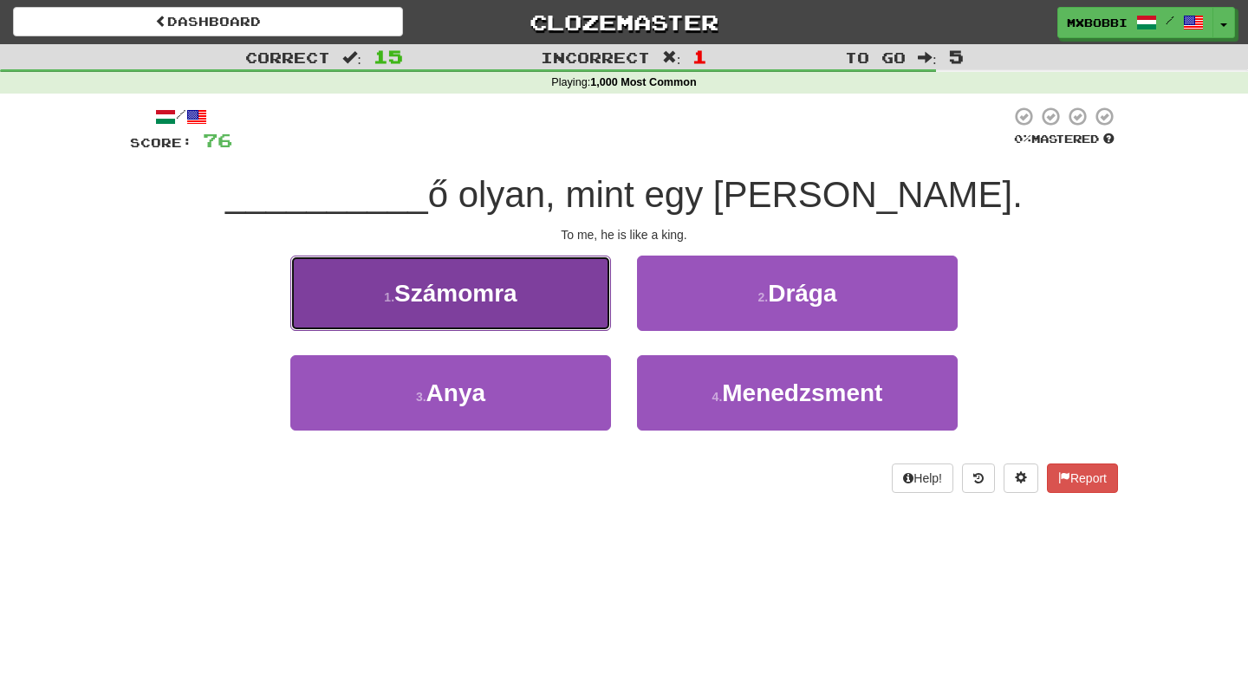
click at [561, 312] on button "1 . Számomra" at bounding box center [450, 293] width 321 height 75
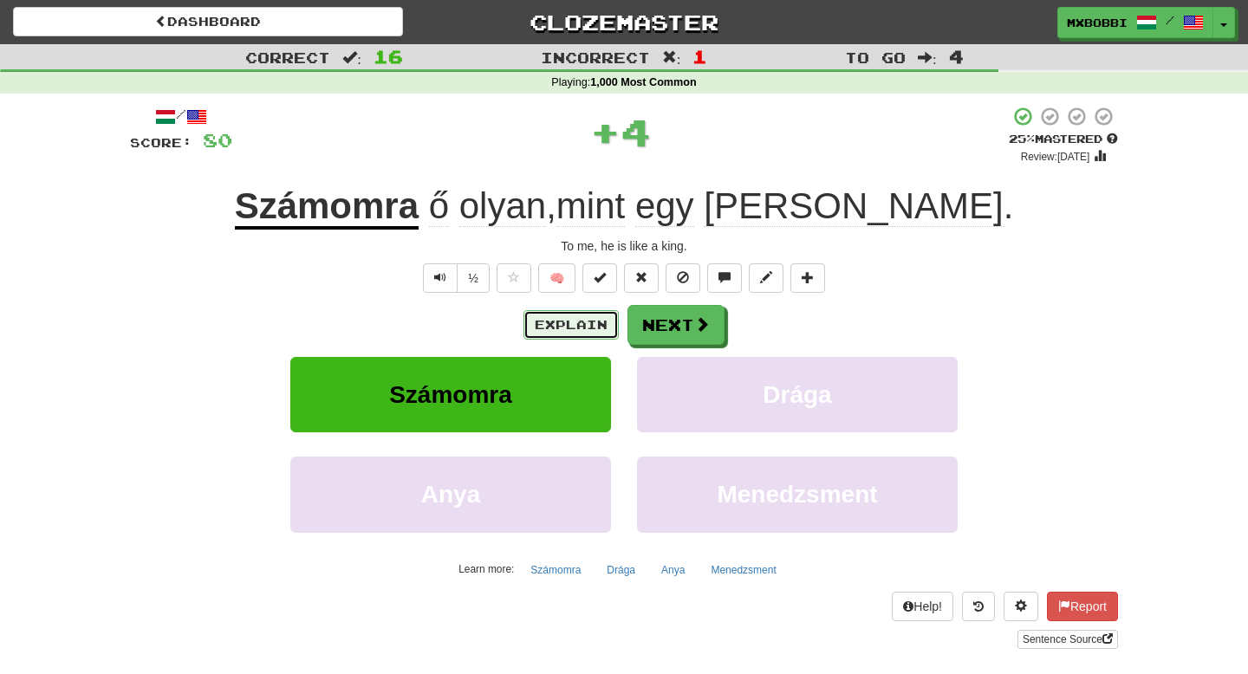
click at [578, 322] on button "Explain" at bounding box center [571, 324] width 95 height 29
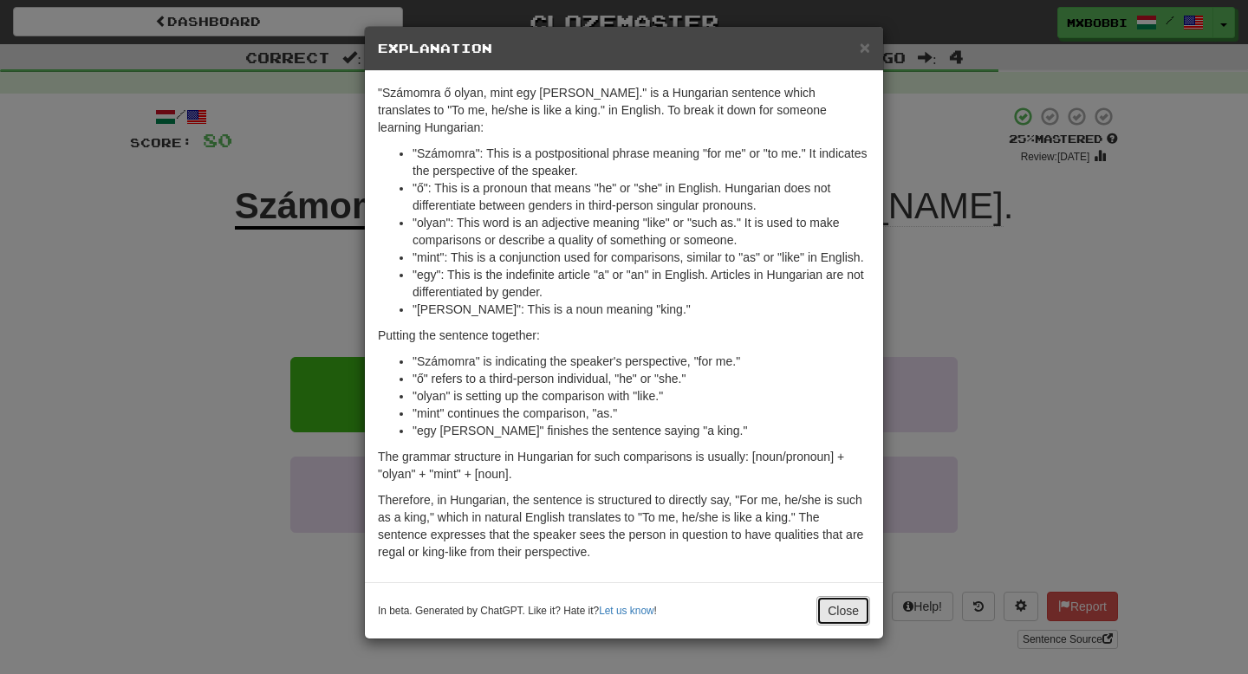
click at [849, 616] on button "Close" at bounding box center [844, 610] width 54 height 29
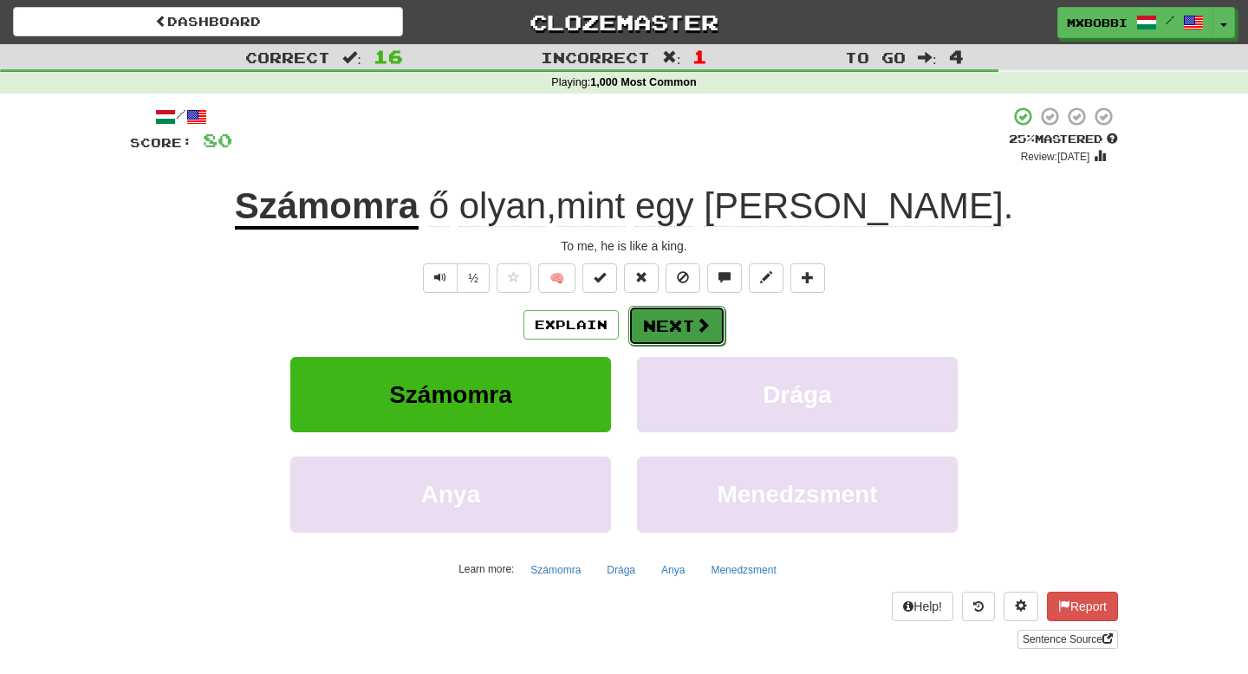
click at [691, 325] on button "Next" at bounding box center [676, 326] width 97 height 40
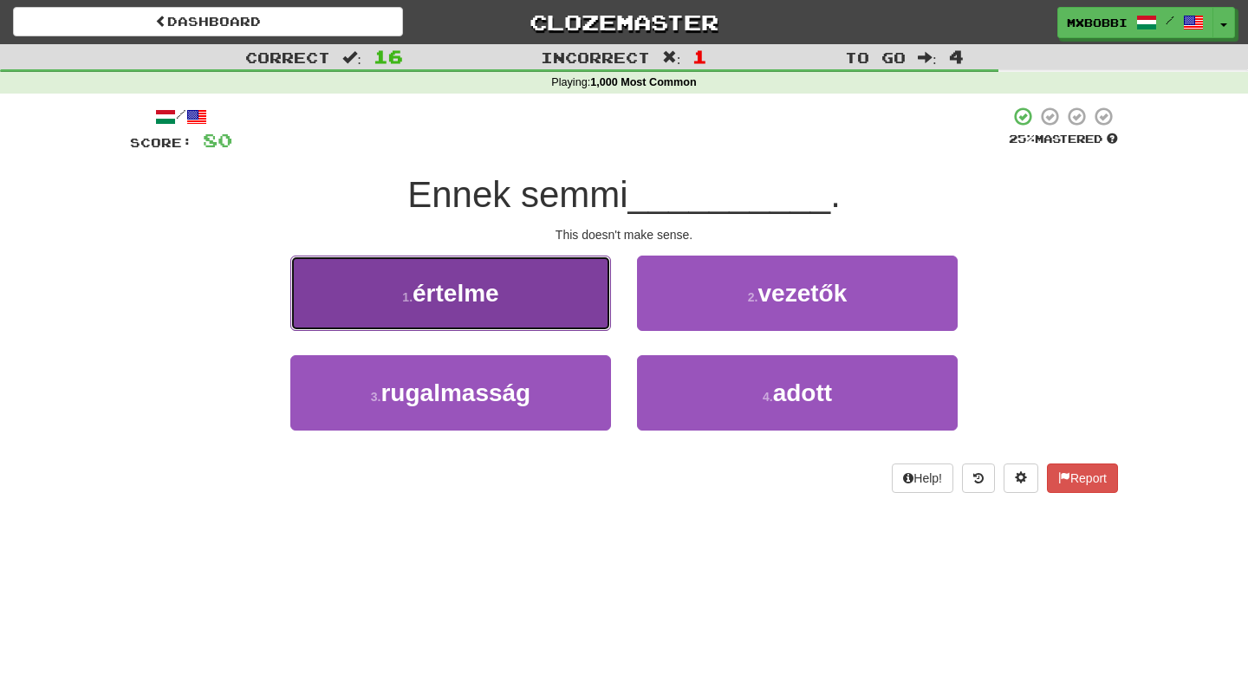
click at [550, 299] on button "1 . értelme" at bounding box center [450, 293] width 321 height 75
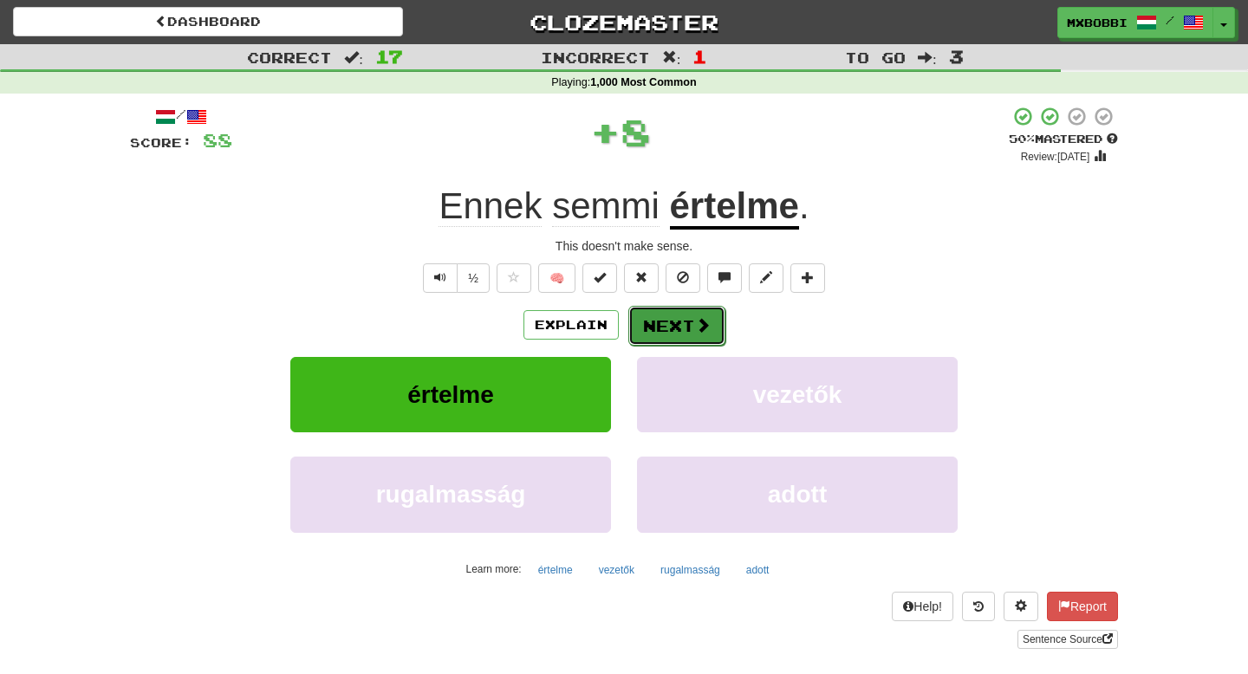
click at [663, 325] on button "Next" at bounding box center [676, 326] width 97 height 40
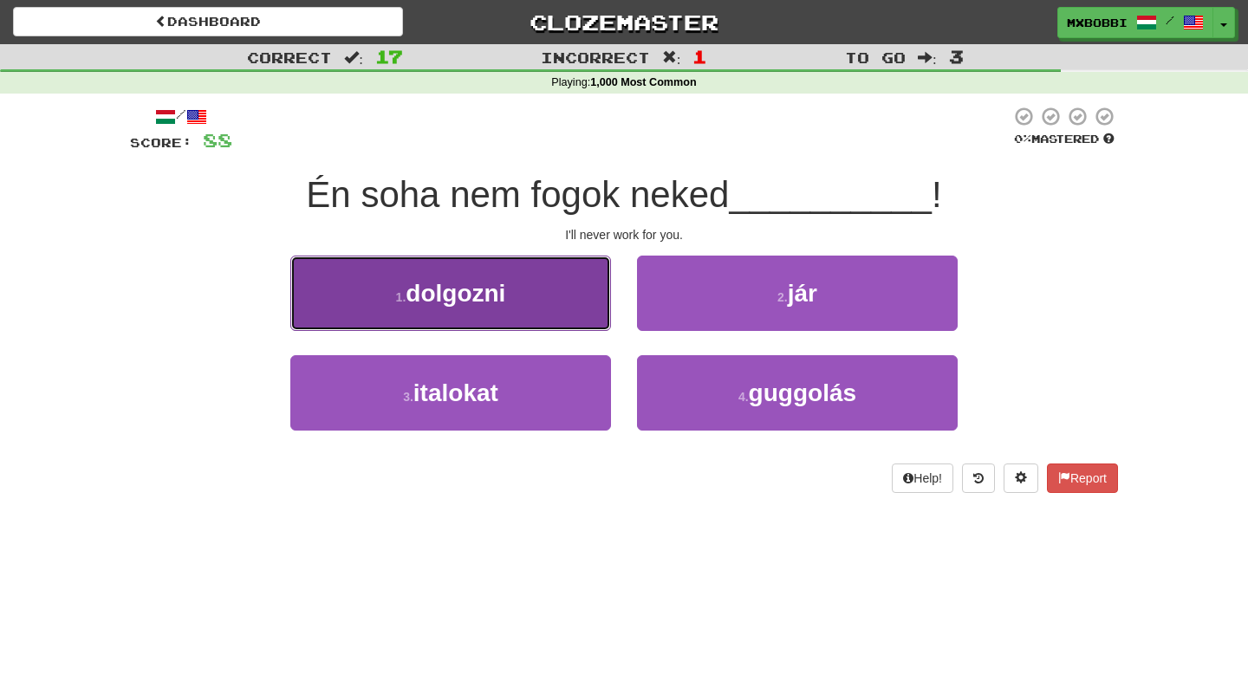
click at [531, 291] on button "1 . [GEOGRAPHIC_DATA]" at bounding box center [450, 293] width 321 height 75
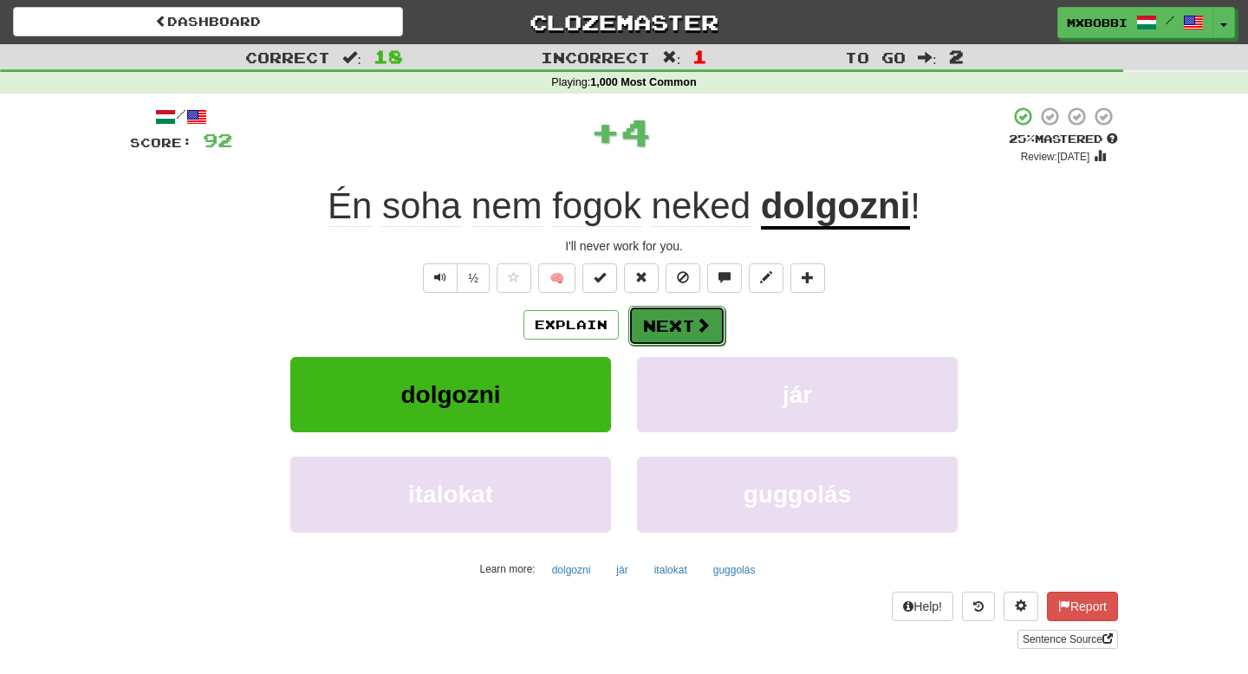
click at [667, 324] on button "Next" at bounding box center [676, 326] width 97 height 40
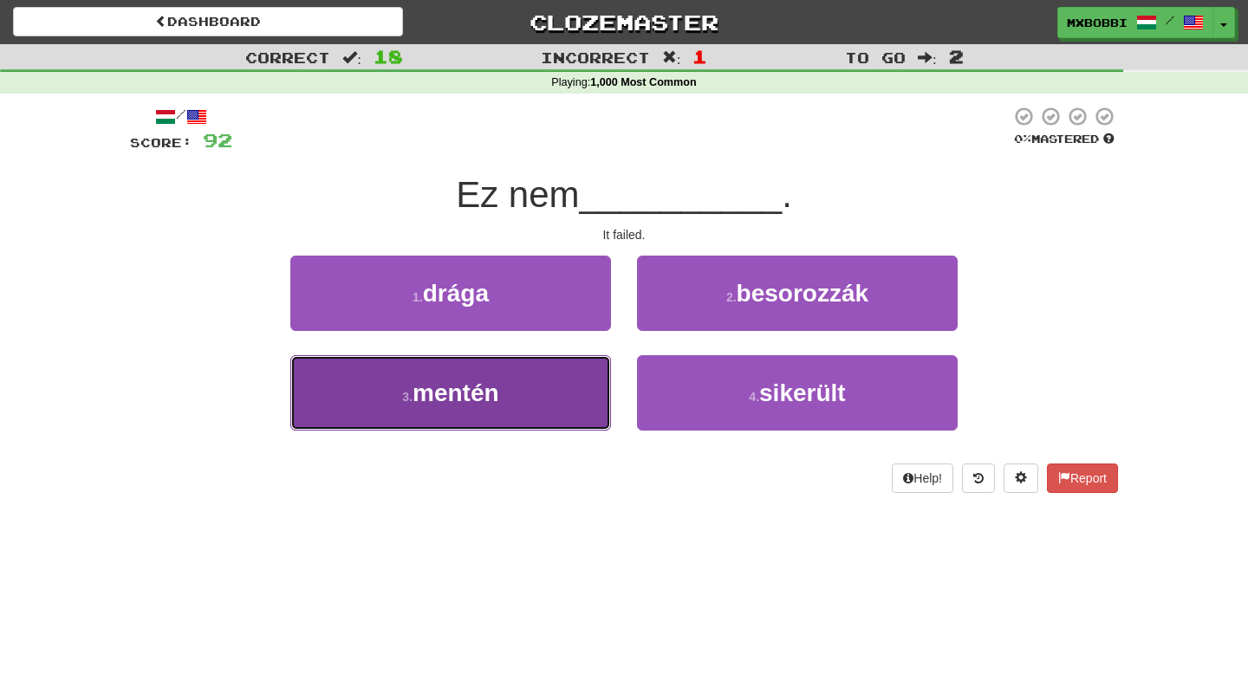
click at [534, 390] on button "3 . mentén" at bounding box center [450, 392] width 321 height 75
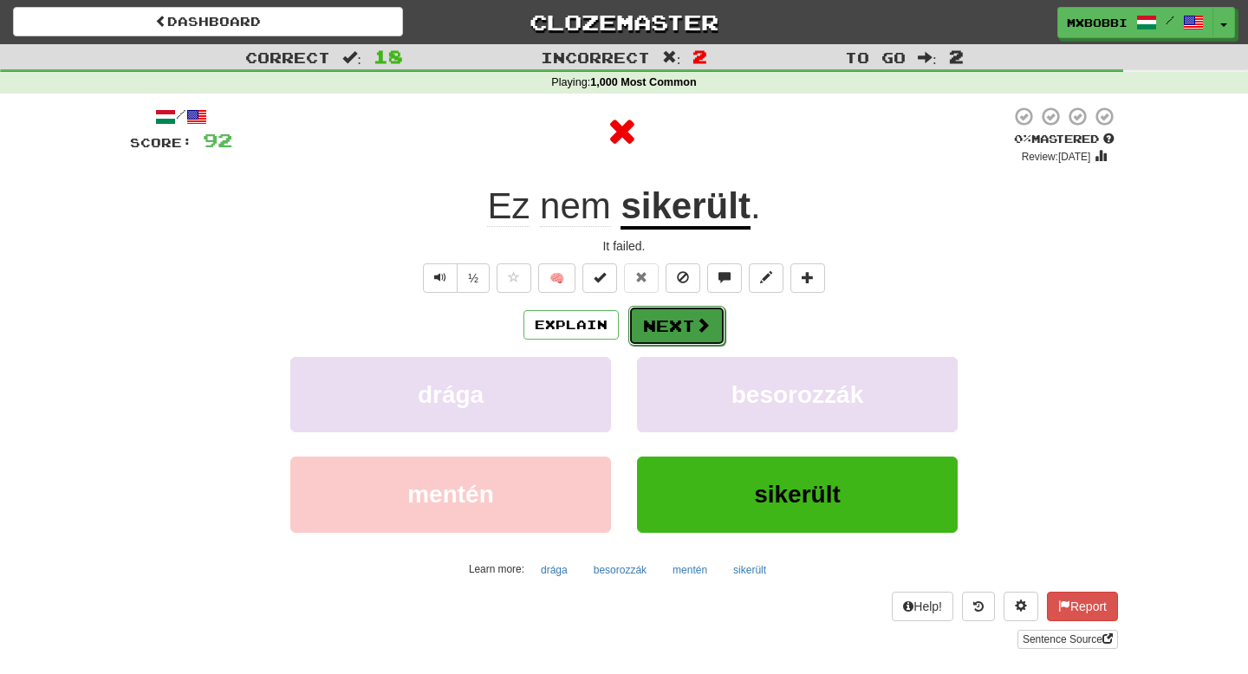
click at [685, 331] on button "Next" at bounding box center [676, 326] width 97 height 40
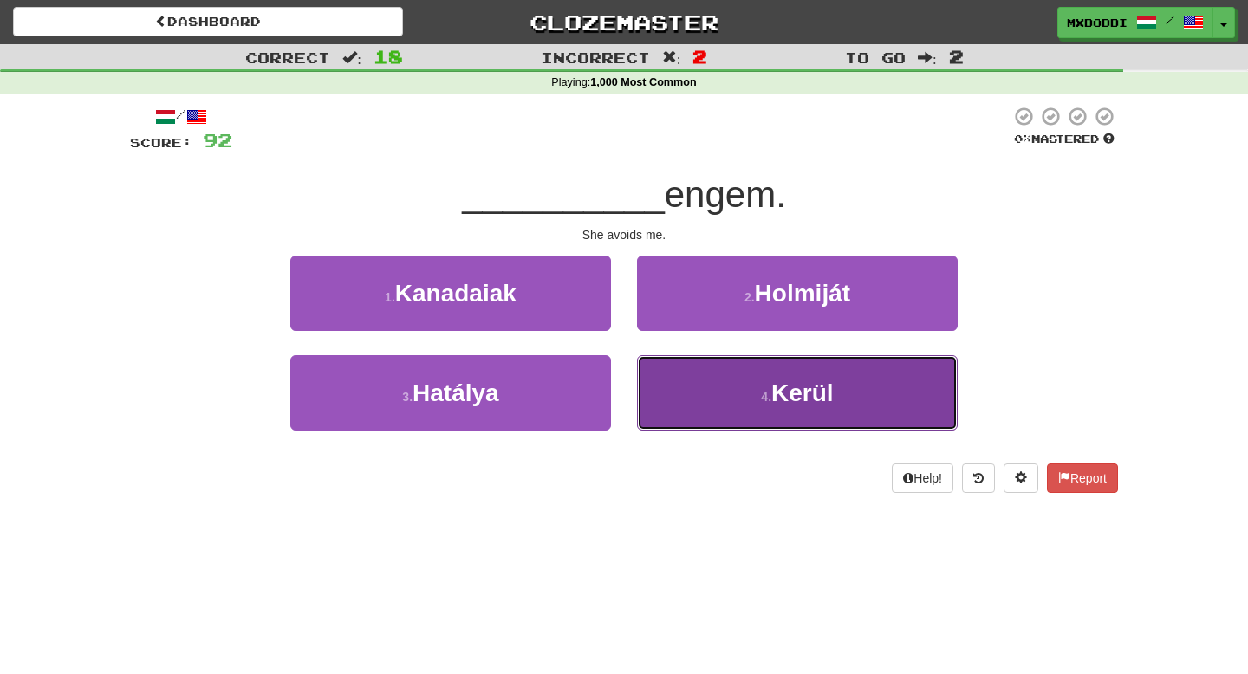
click at [687, 399] on button "4 . Kerül" at bounding box center [797, 392] width 321 height 75
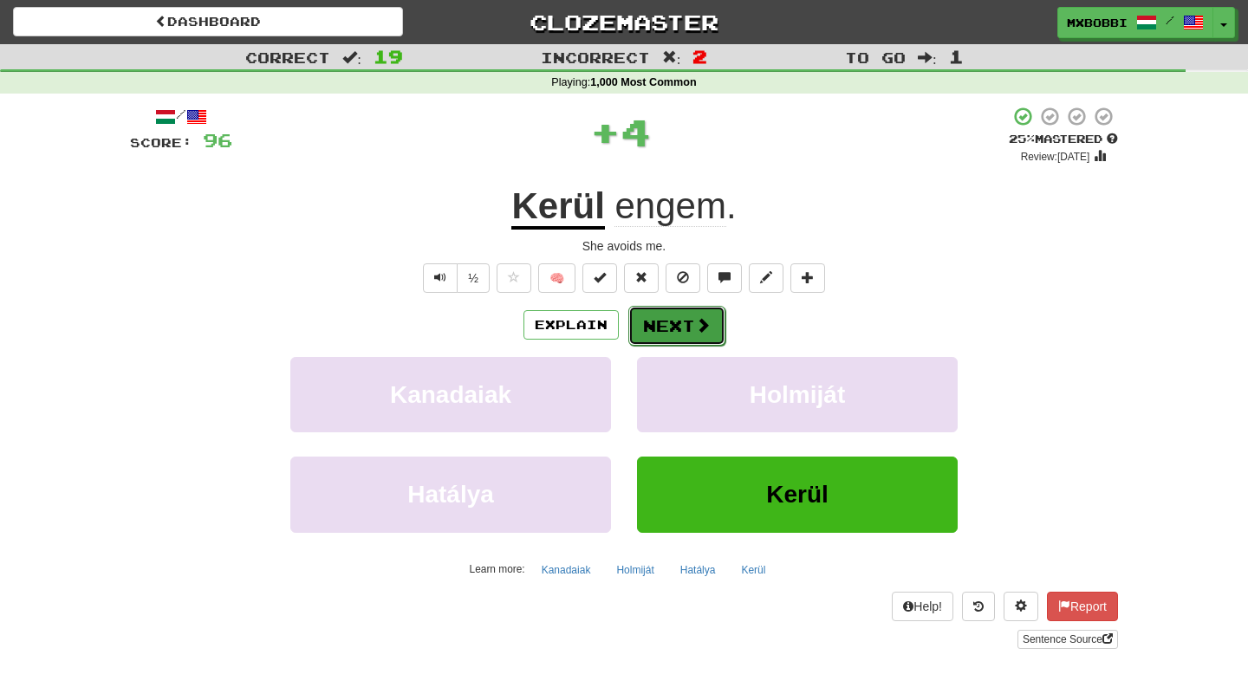
click at [696, 323] on span at bounding box center [703, 325] width 16 height 16
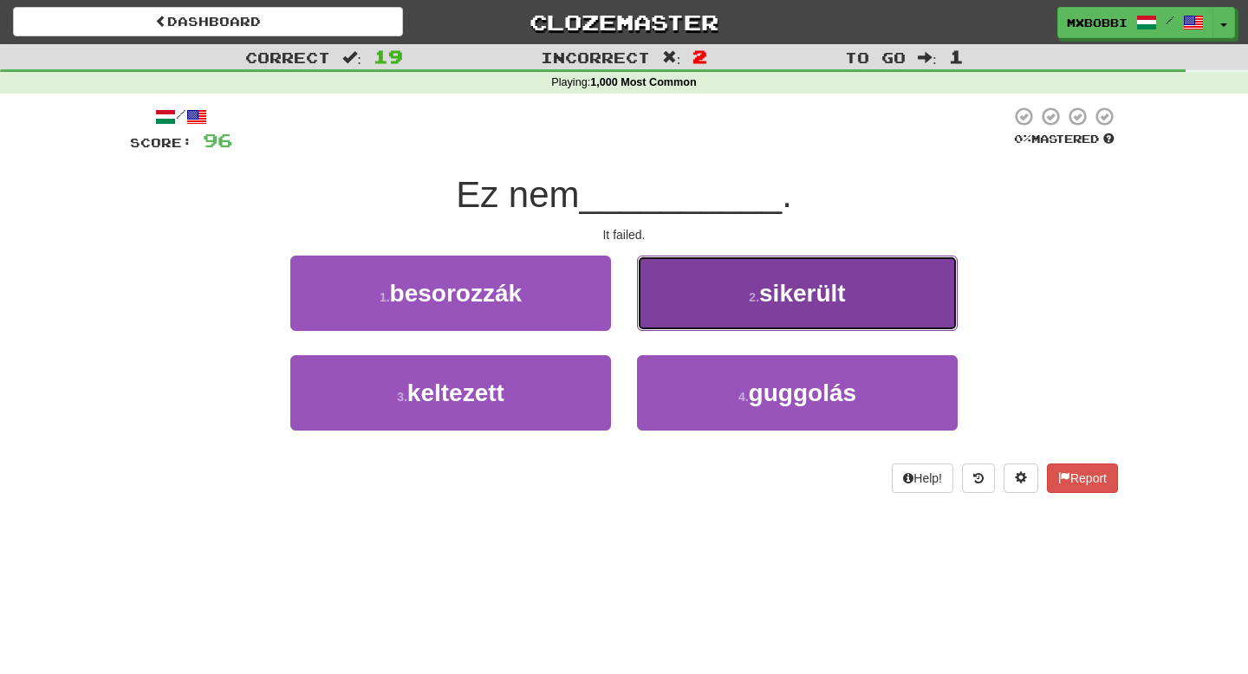
click at [688, 322] on button "2 . sikerült" at bounding box center [797, 293] width 321 height 75
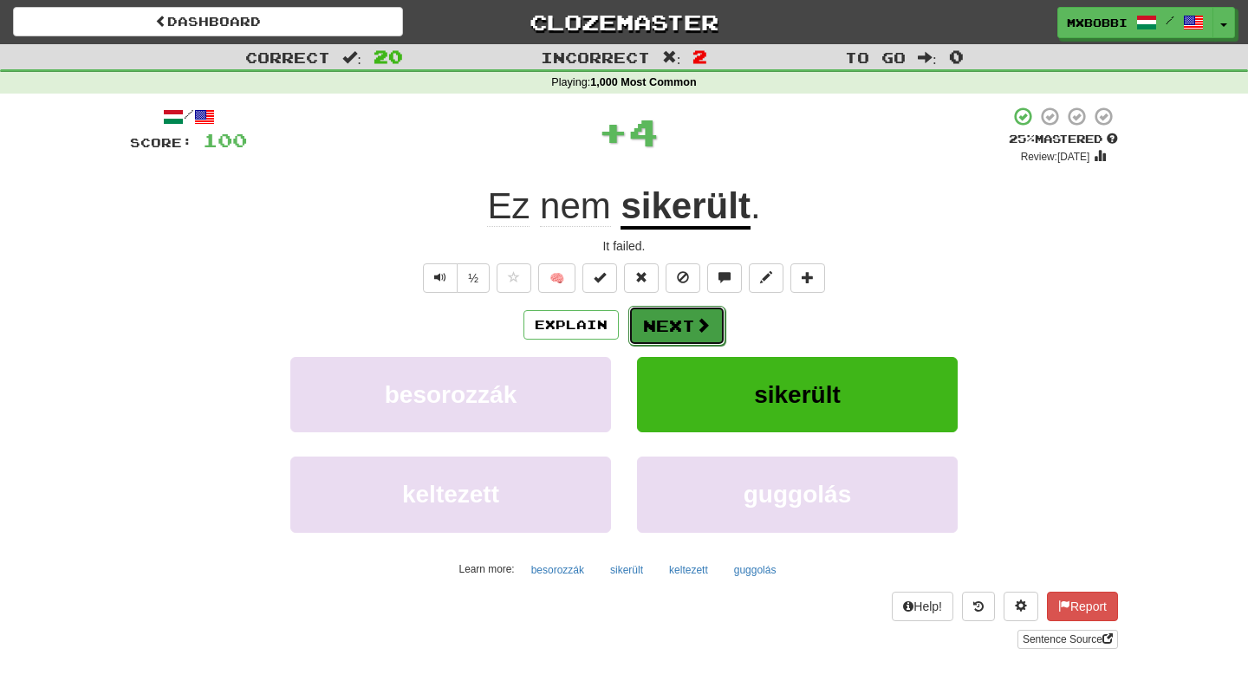
click at [687, 322] on button "Next" at bounding box center [676, 326] width 97 height 40
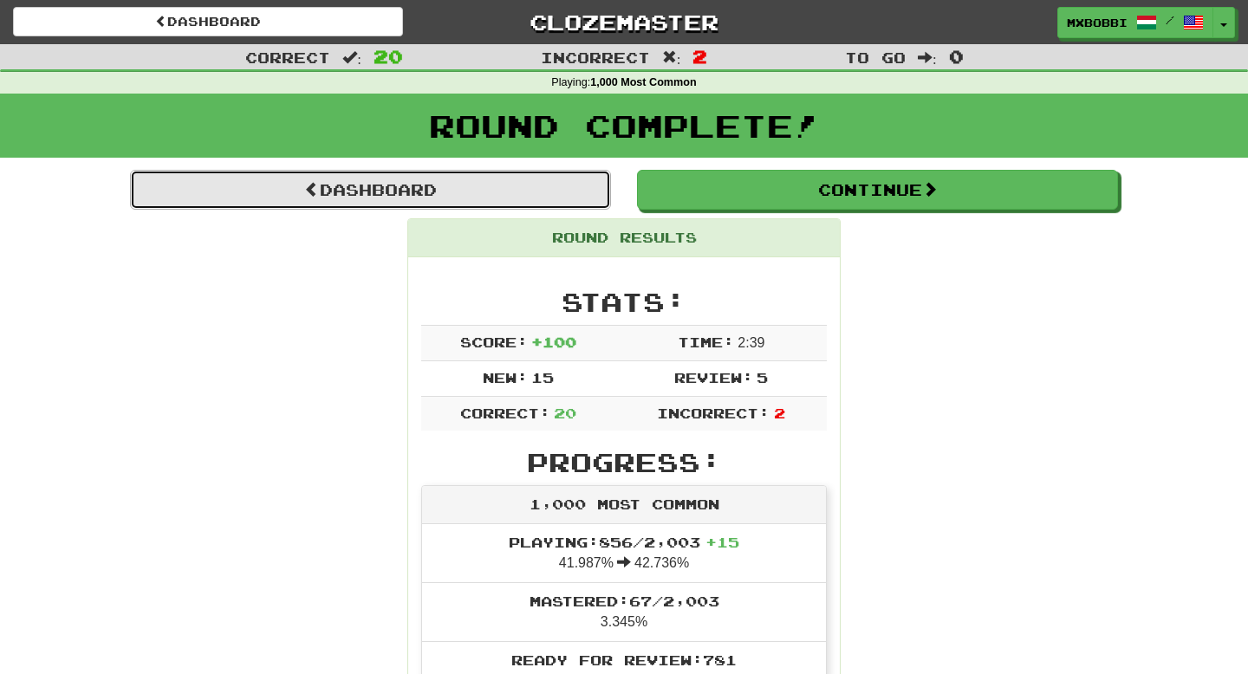
click at [342, 184] on link "Dashboard" at bounding box center [370, 190] width 481 height 40
